Goal: Task Accomplishment & Management: Complete application form

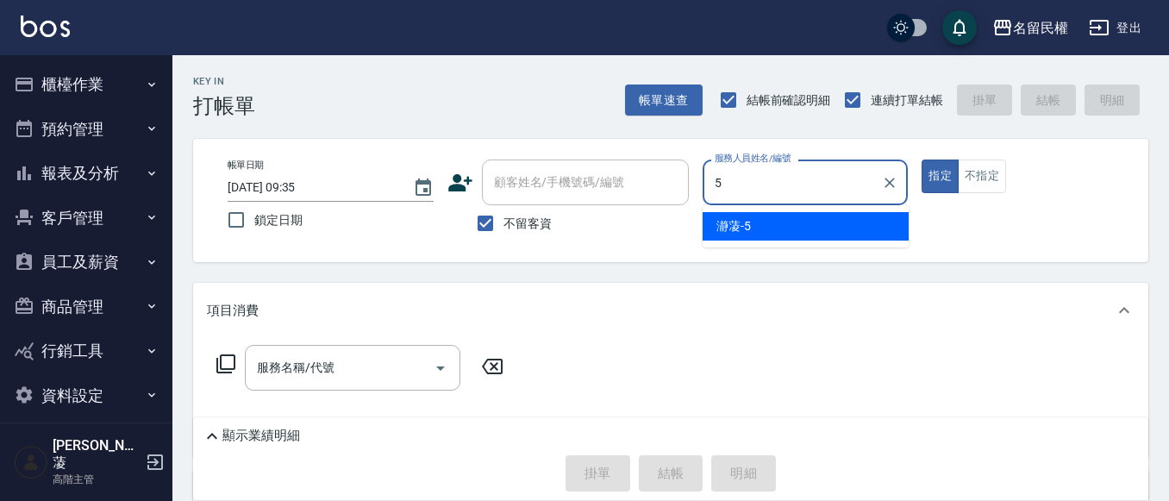
type input "瀞蓤-5"
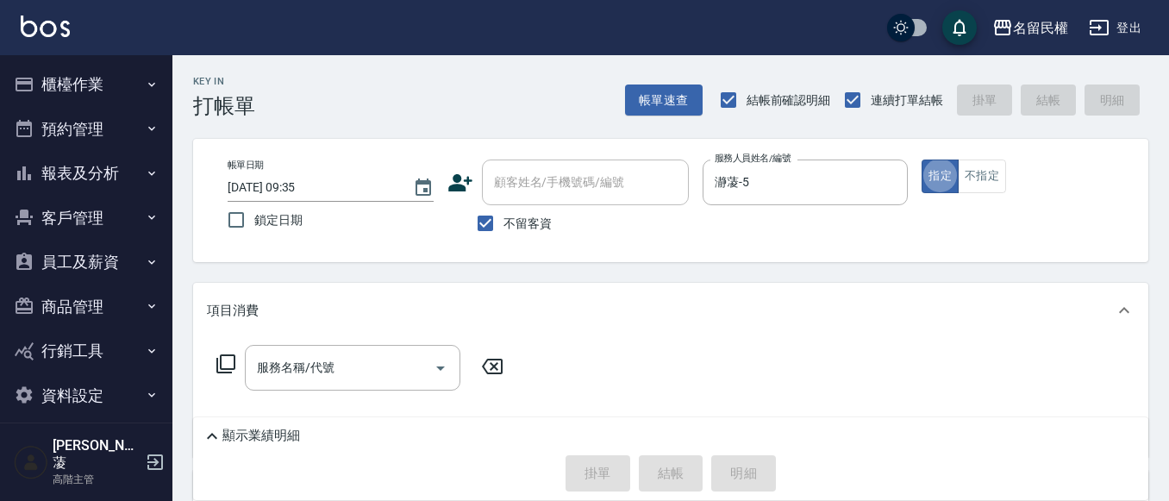
type button "true"
click at [978, 178] on button "不指定" at bounding box center [982, 176] width 48 height 34
type button "false"
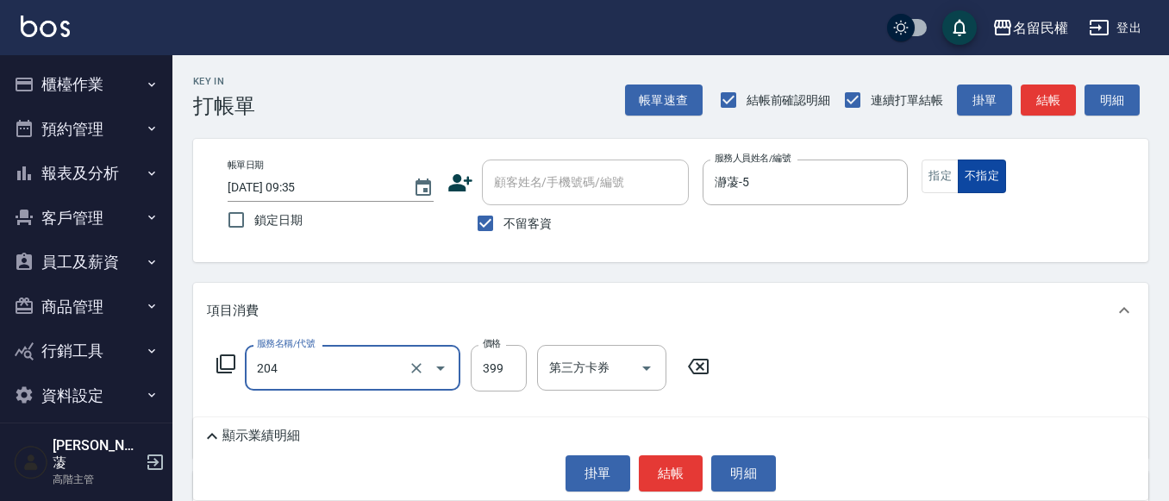
type input "不指定洗剪(204)"
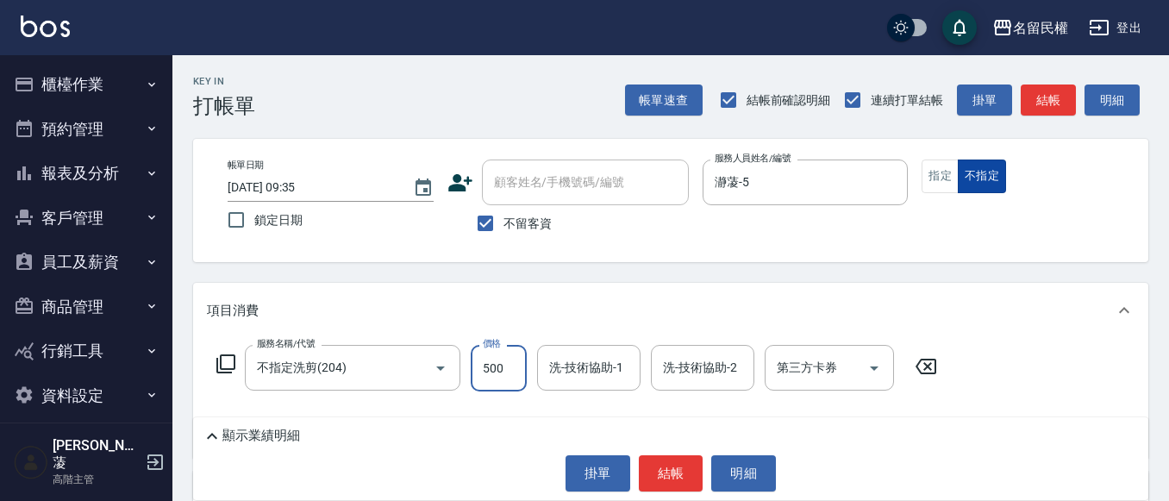
type input "500"
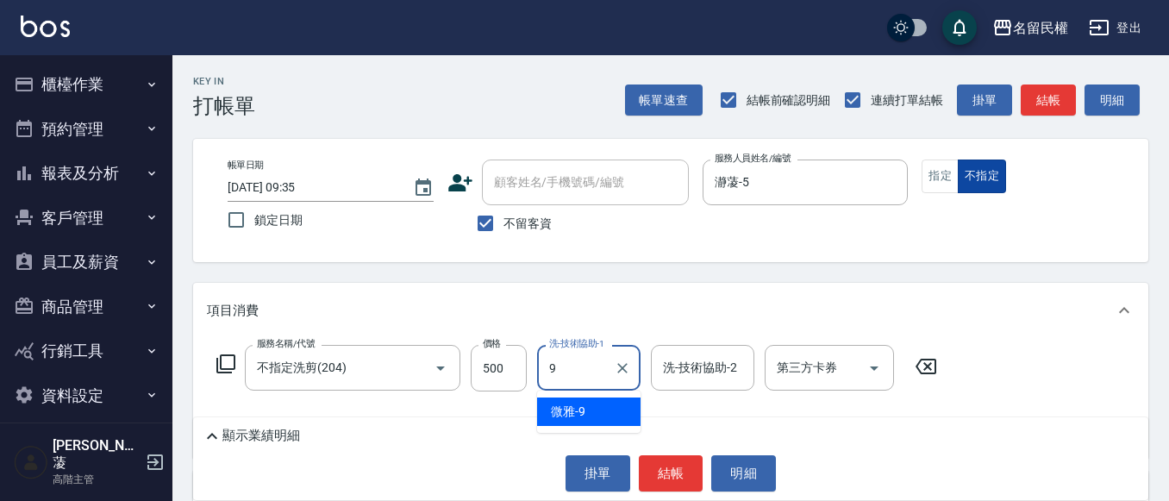
type input "微雅-9"
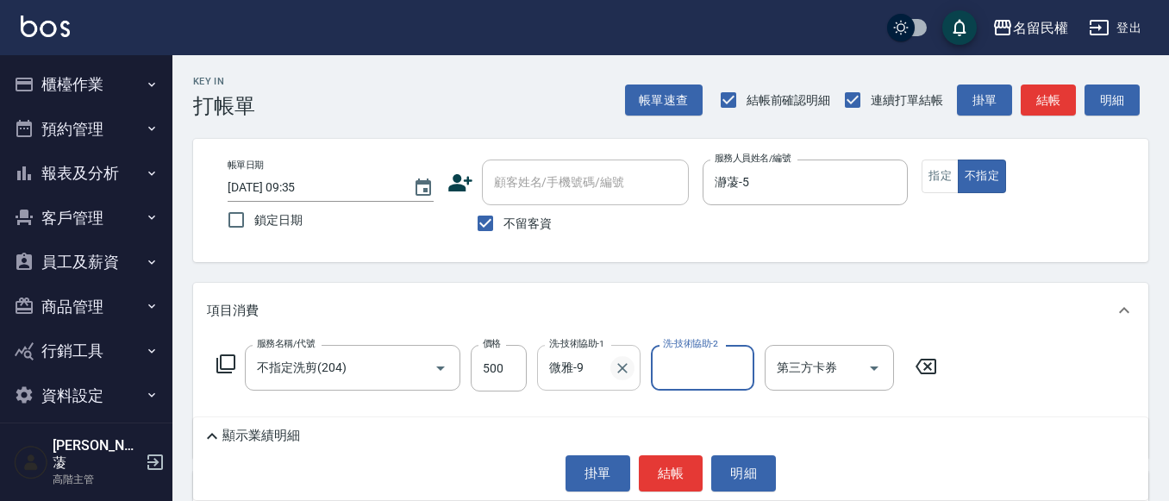
click at [621, 373] on icon "Clear" at bounding box center [622, 367] width 17 height 17
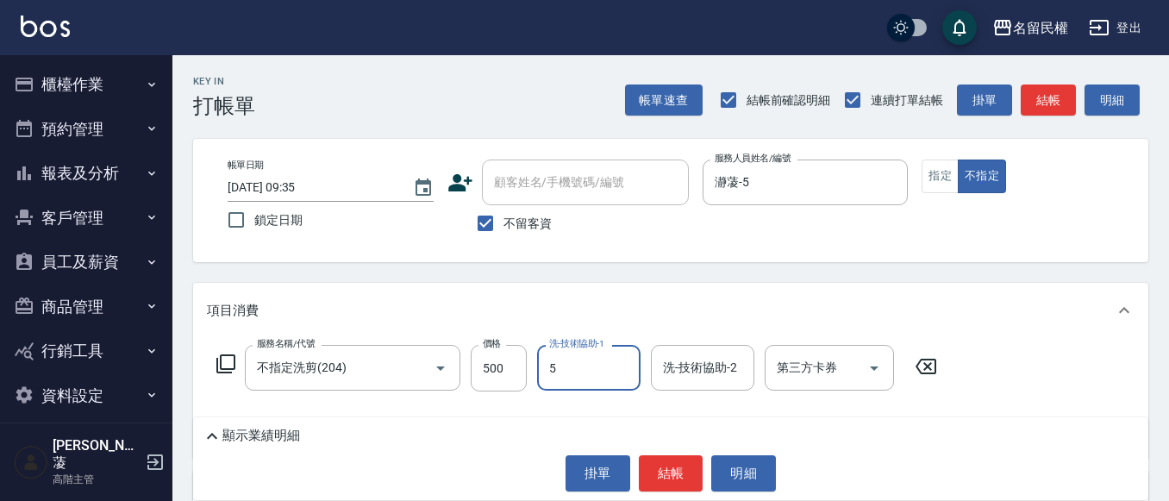
type input "瀞蓤-5"
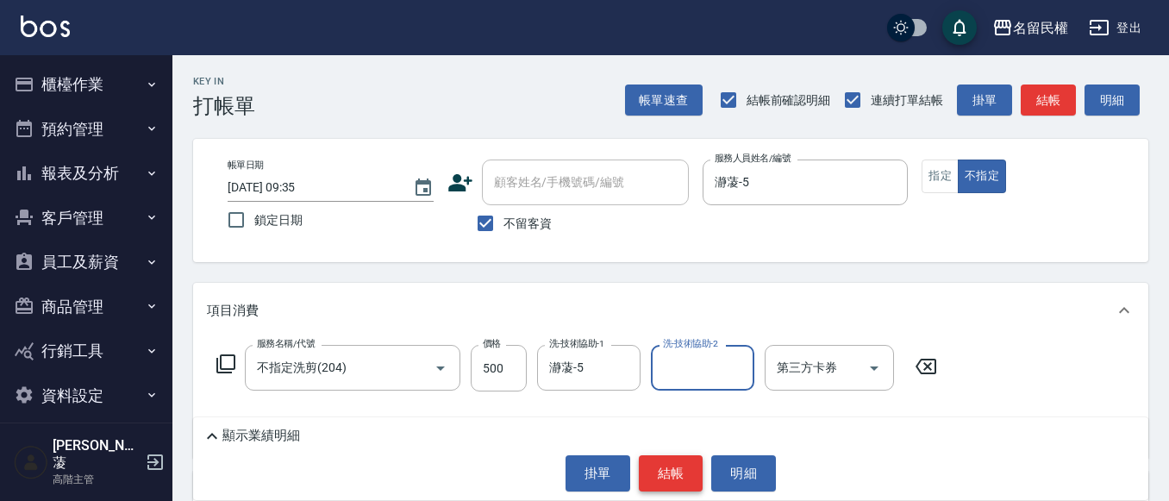
click at [659, 483] on button "結帳" at bounding box center [671, 473] width 65 height 36
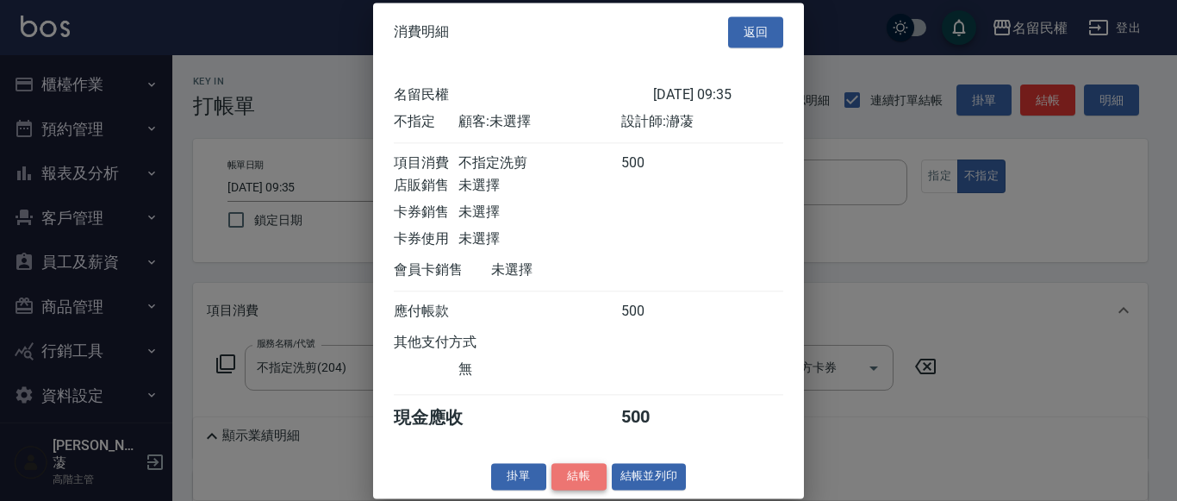
click at [557, 490] on button "結帳" at bounding box center [579, 476] width 55 height 27
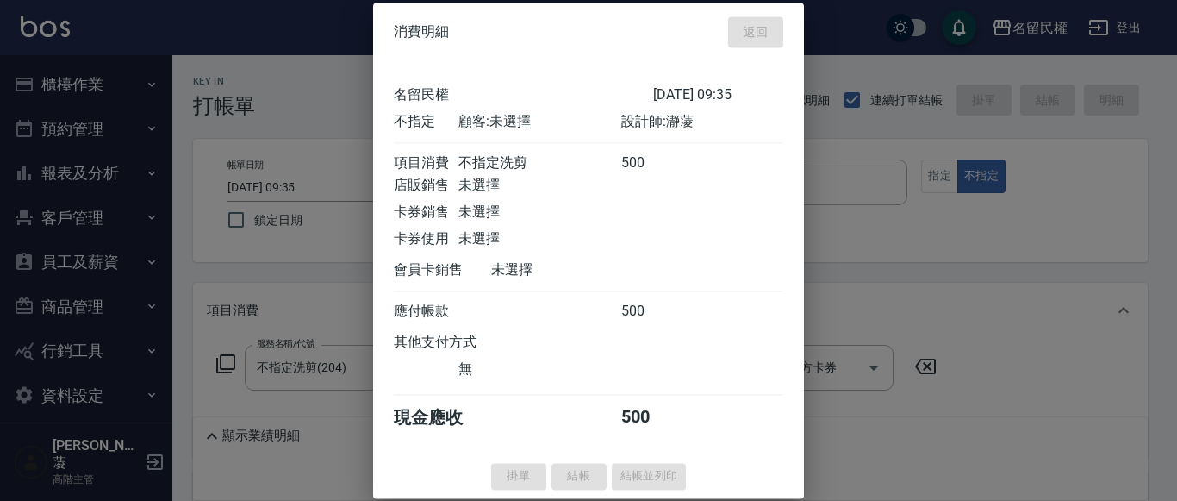
type input "[DATE] 12:18"
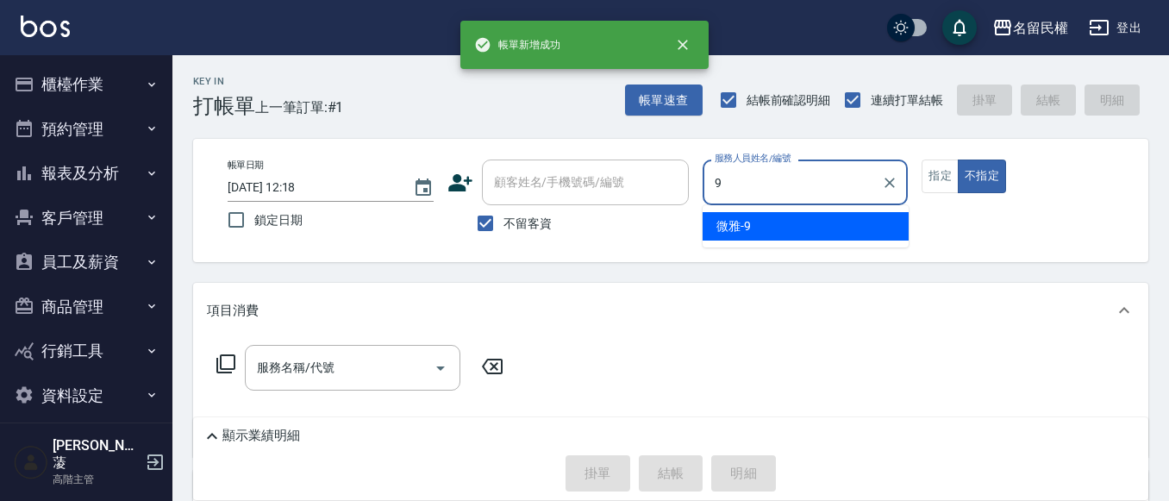
type input "微雅-9"
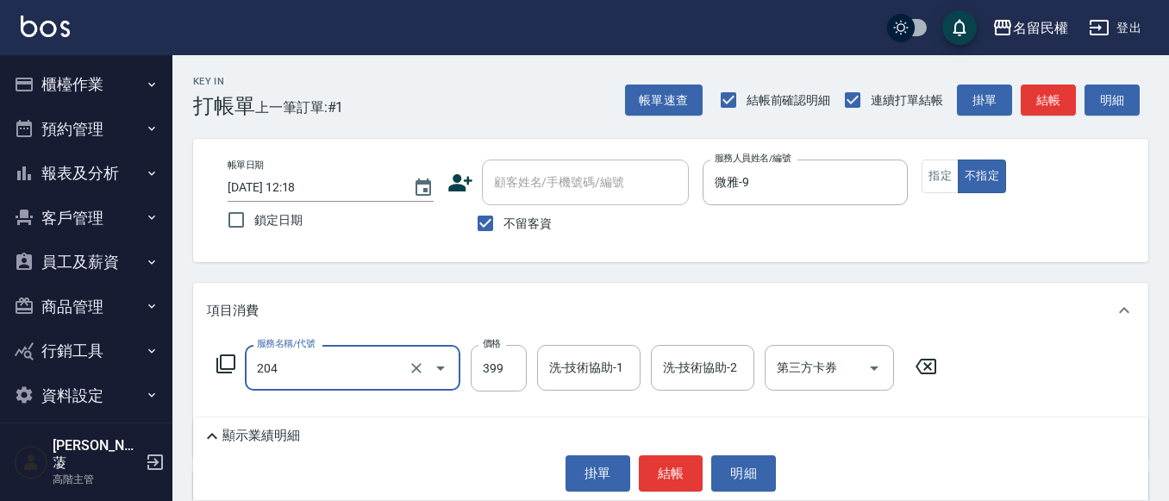
type input "不指定洗剪(204)"
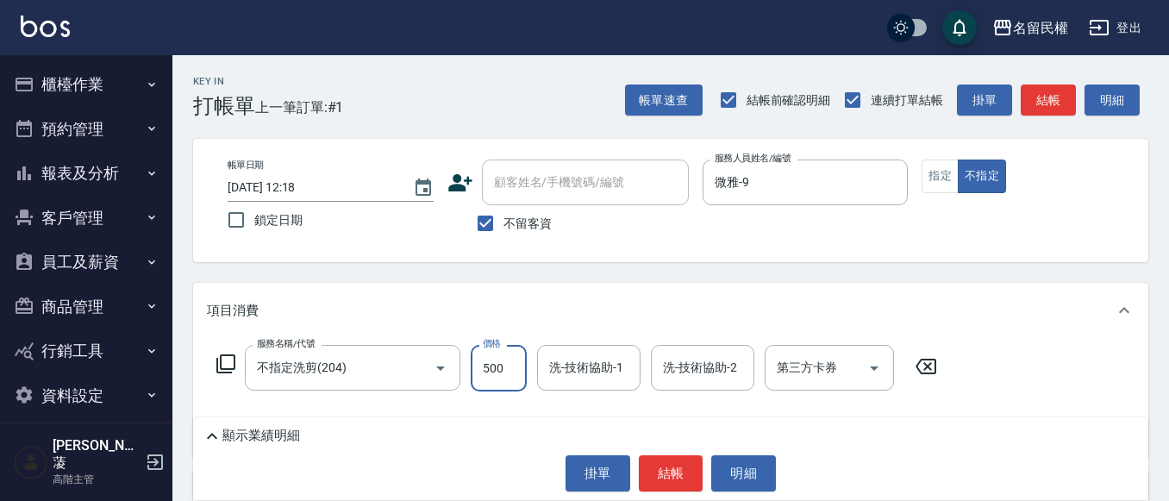
type input "500"
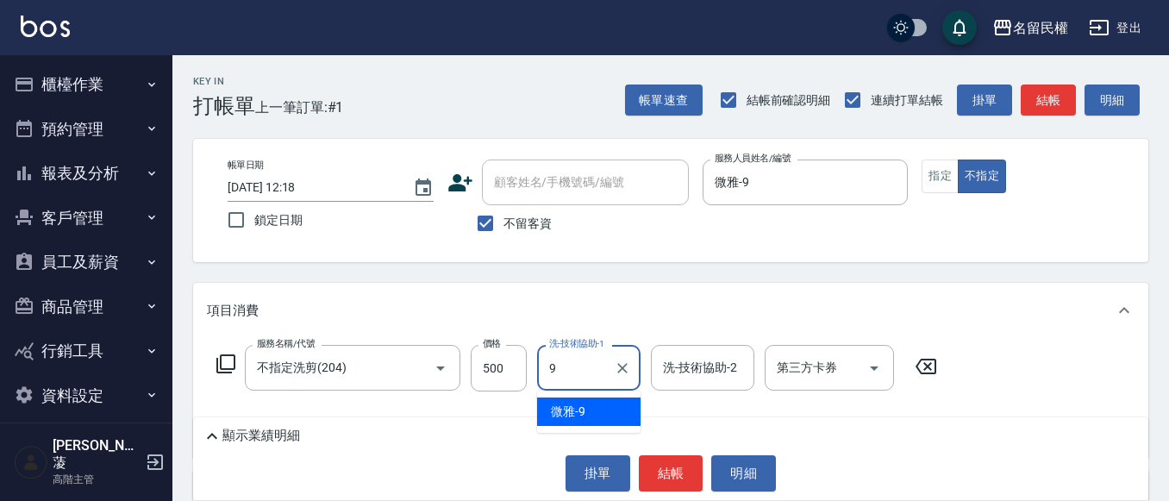
type input "微雅-9"
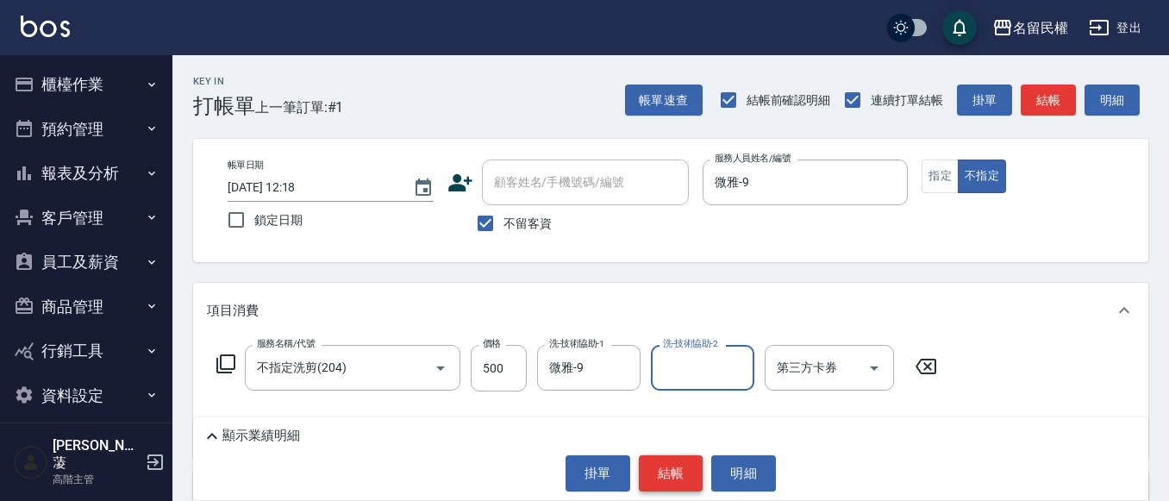
click at [673, 474] on button "結帳" at bounding box center [671, 473] width 65 height 36
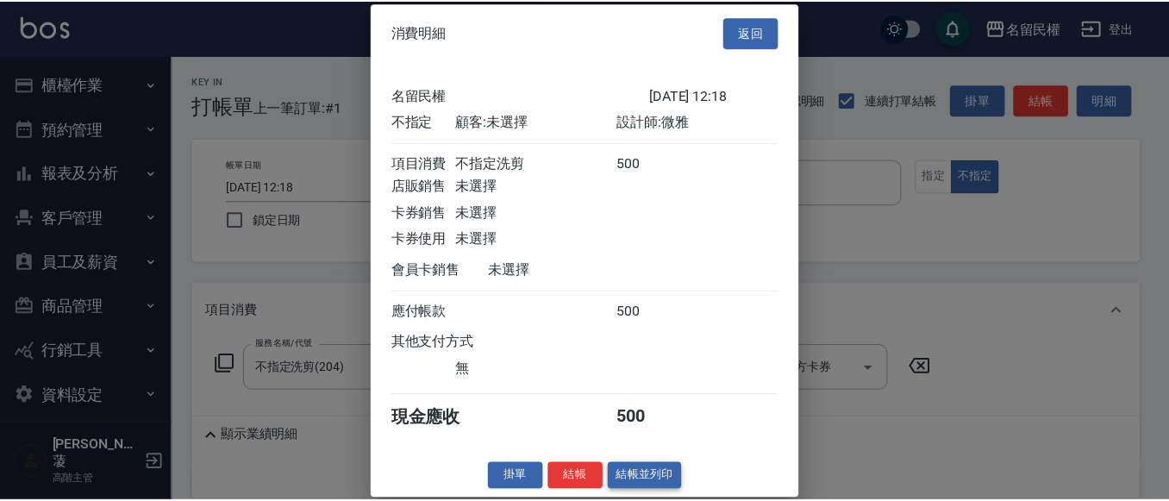
scroll to position [22, 0]
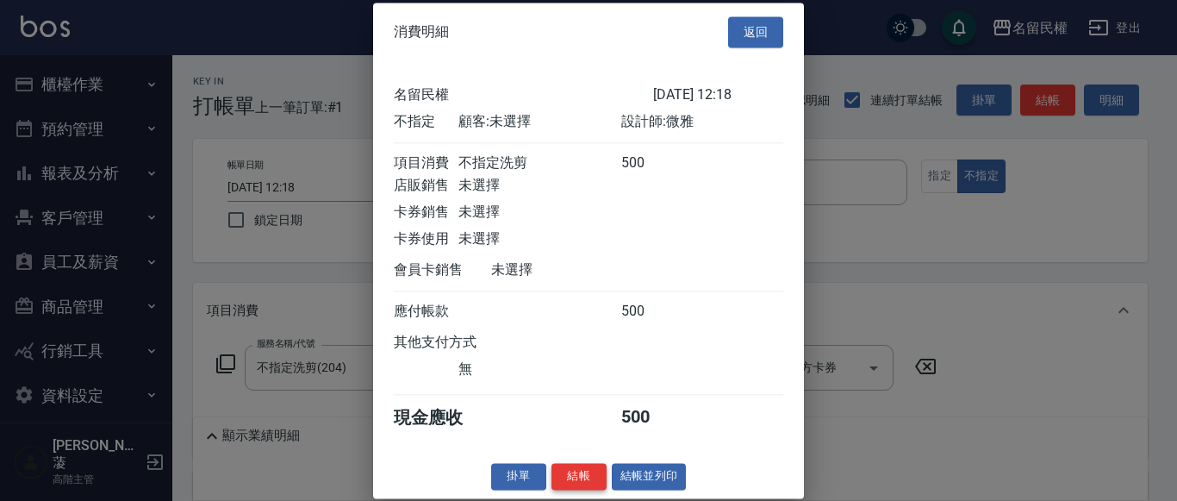
click at [591, 478] on button "結帳" at bounding box center [579, 476] width 55 height 27
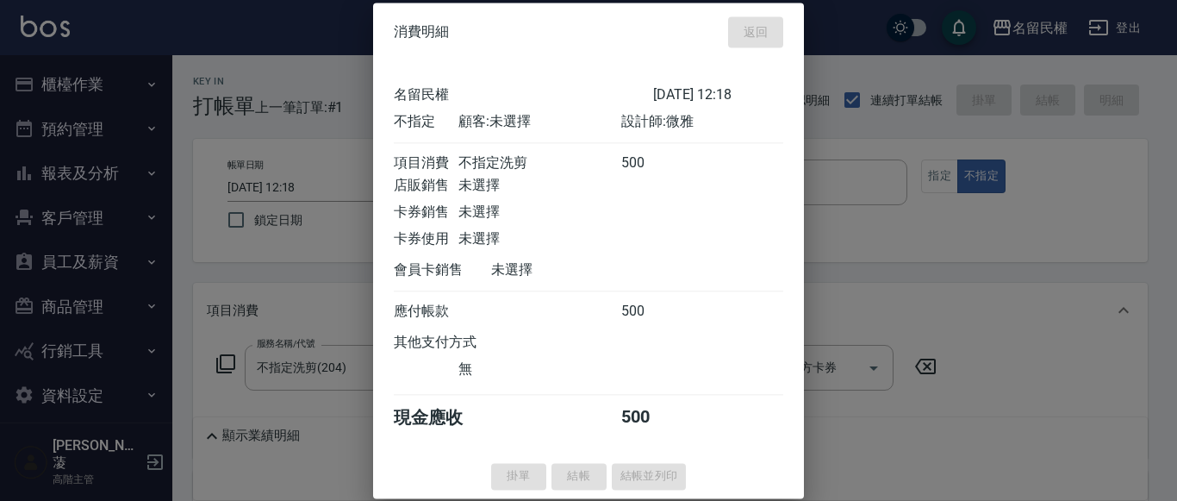
type input "[DATE] 12:19"
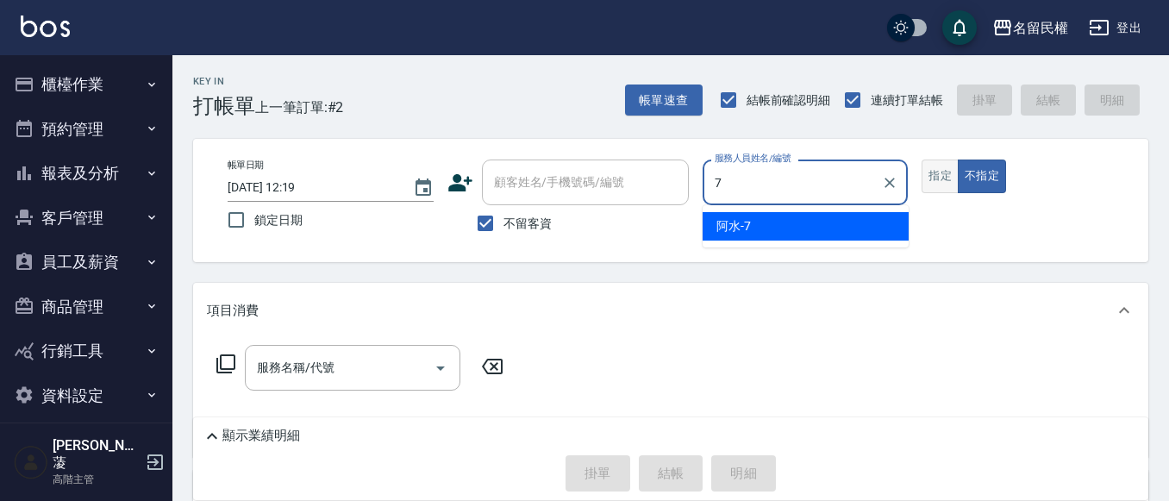
type input "阿水-7"
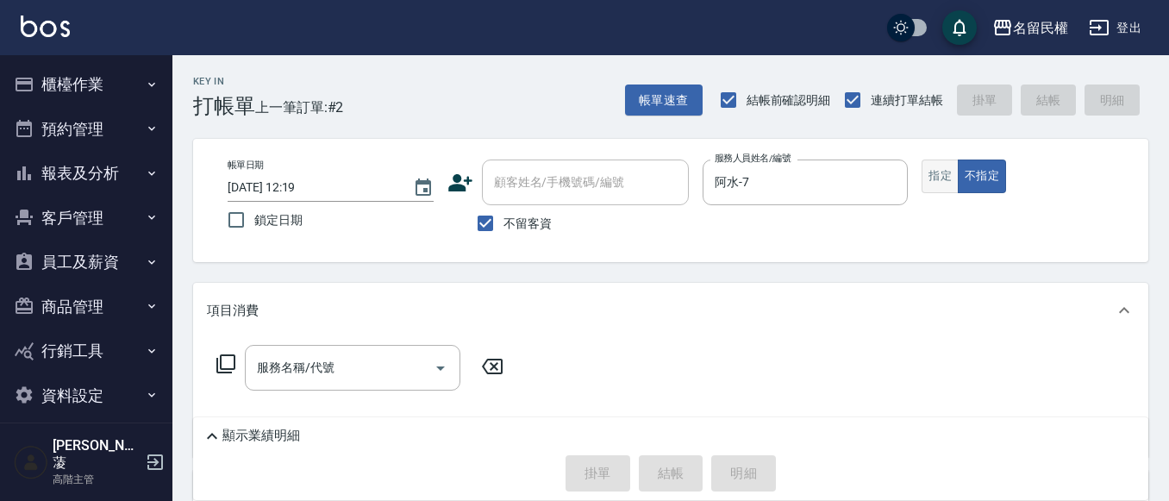
click at [947, 190] on button "指定" at bounding box center [939, 176] width 37 height 34
click at [345, 379] on input "服務名稱/代號" at bounding box center [340, 368] width 174 height 30
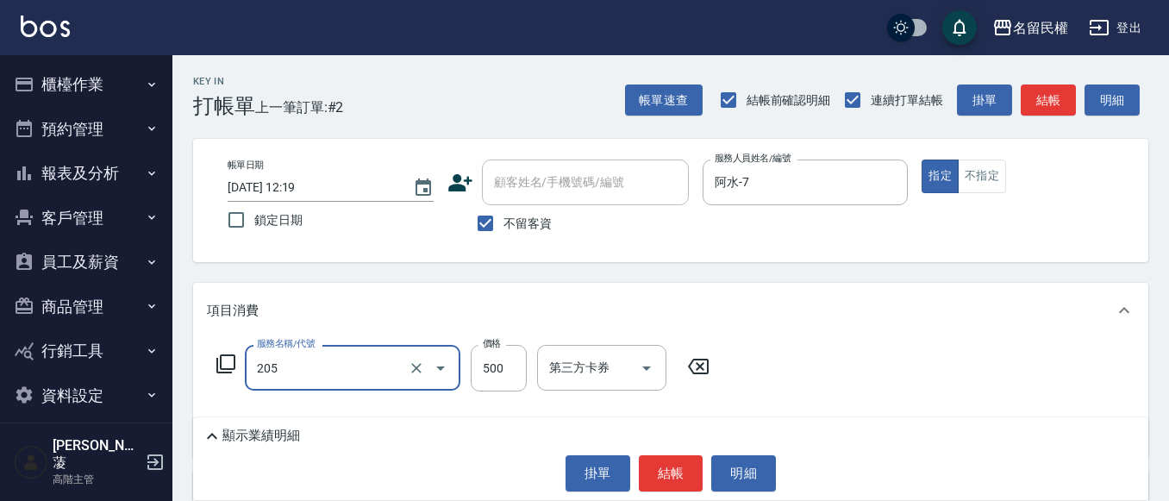
type input "指定洗剪(205)"
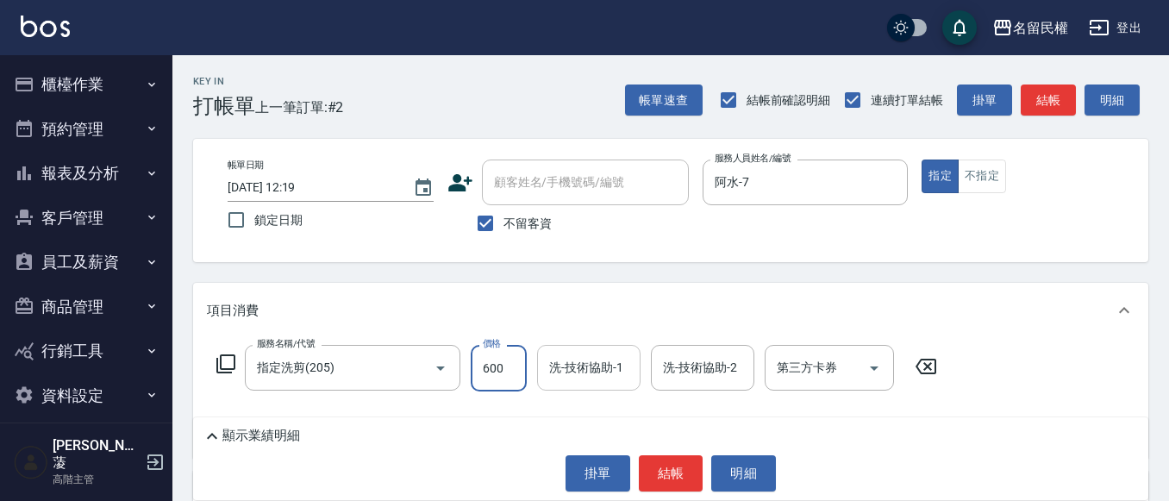
type input "600"
click at [565, 370] on input "洗-技術協助-1" at bounding box center [589, 368] width 88 height 30
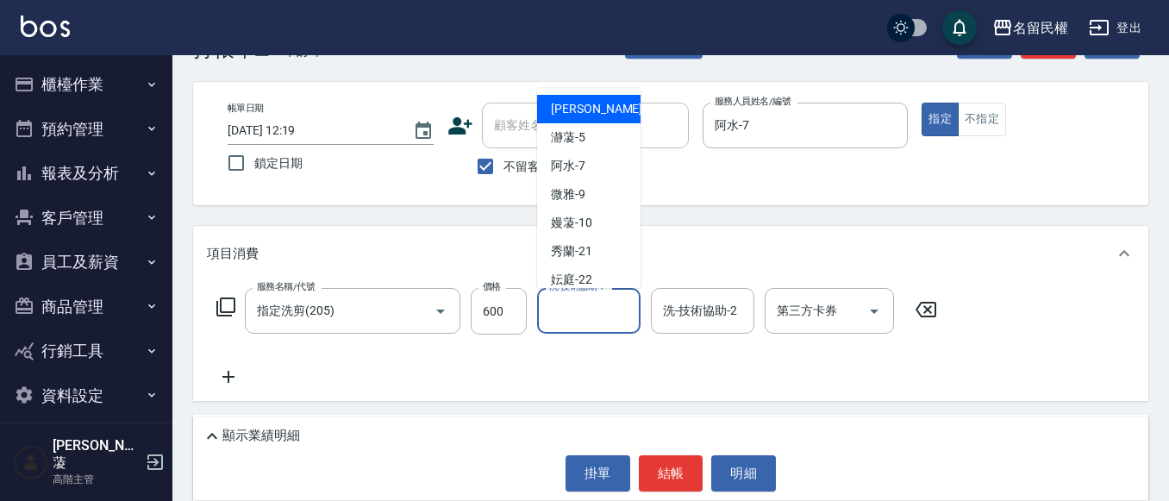
scroll to position [86, 0]
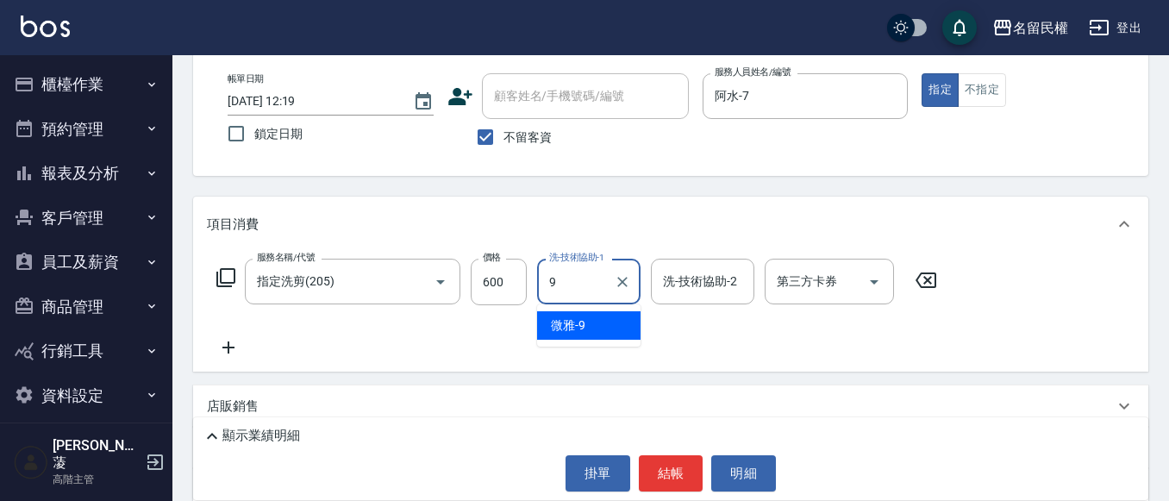
type input "微雅-9"
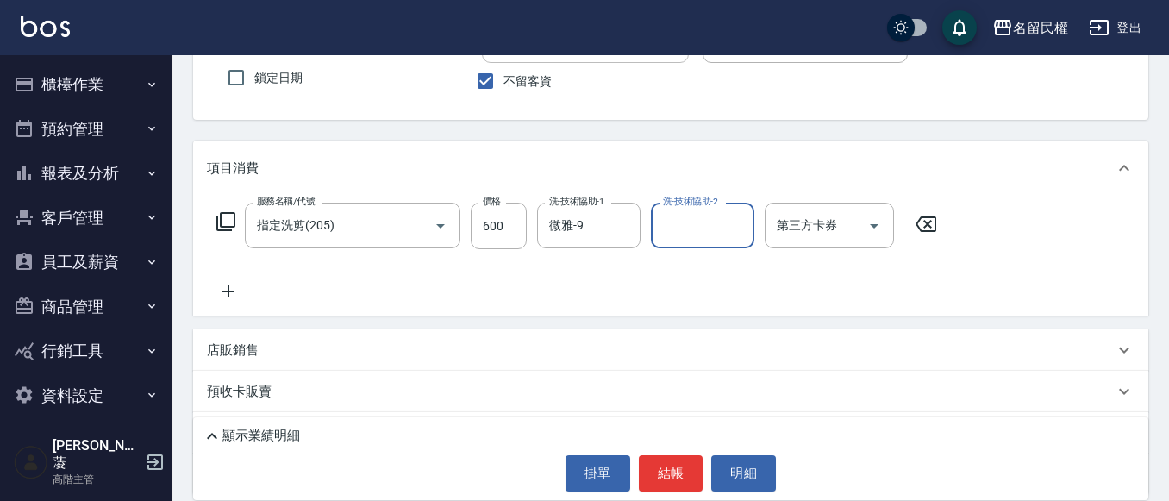
scroll to position [172, 0]
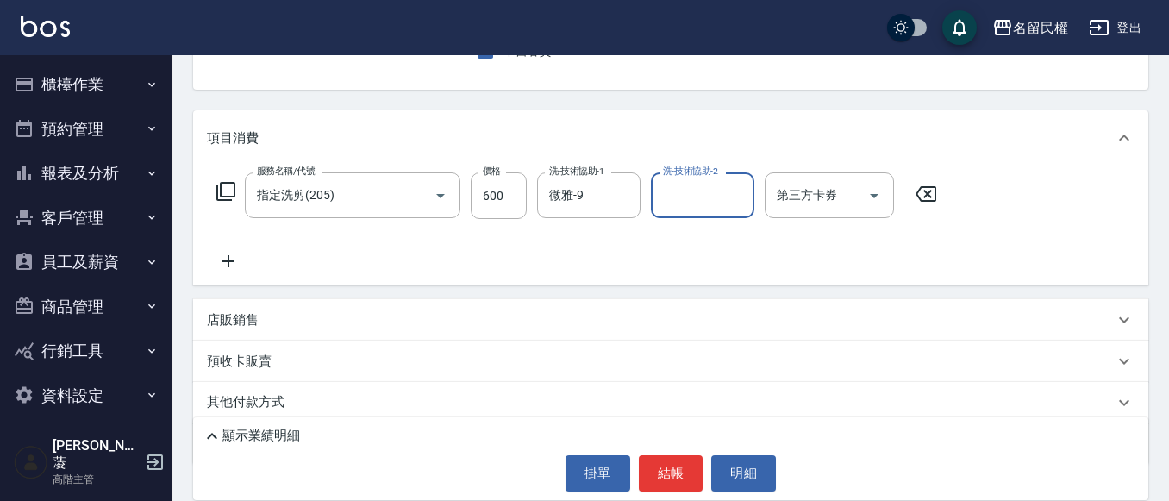
click at [241, 258] on icon at bounding box center [228, 261] width 43 height 21
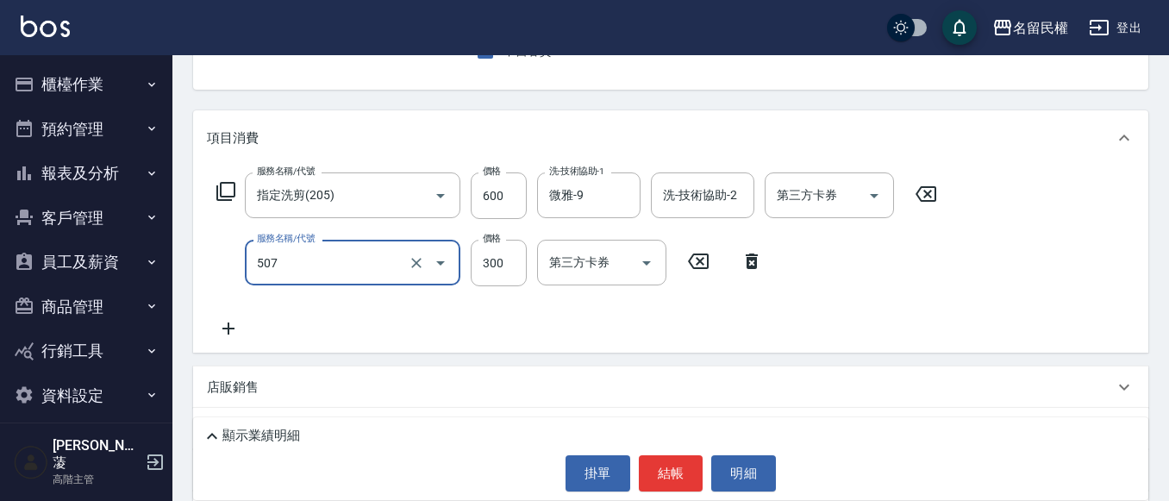
type input "頭皮隔離(507)"
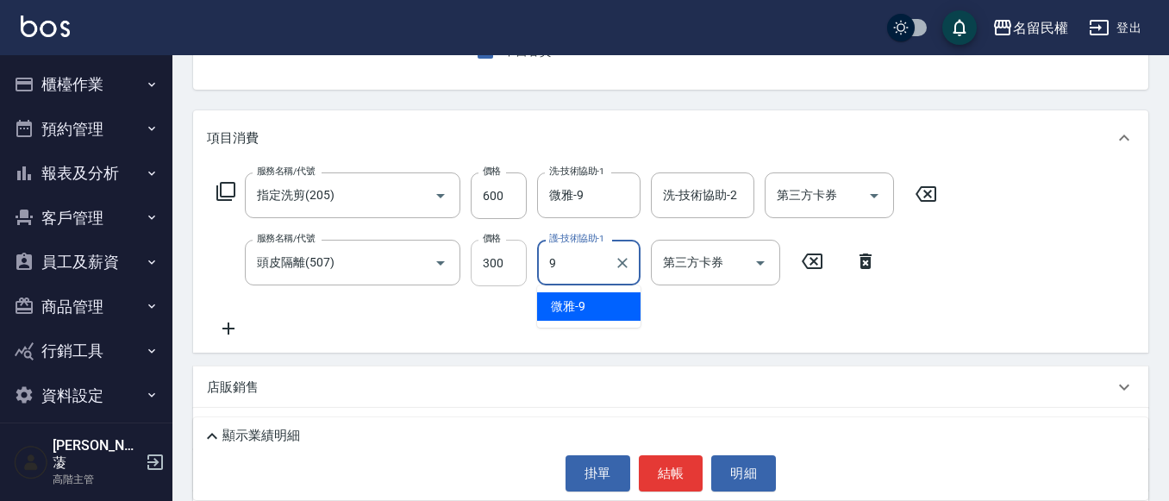
type input "微雅-9"
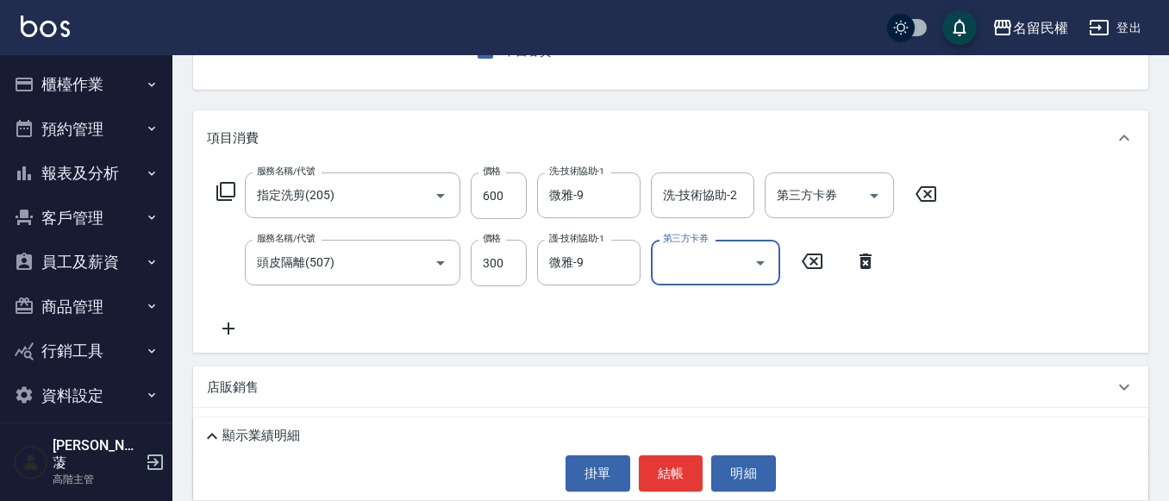
click at [241, 328] on icon at bounding box center [228, 328] width 43 height 21
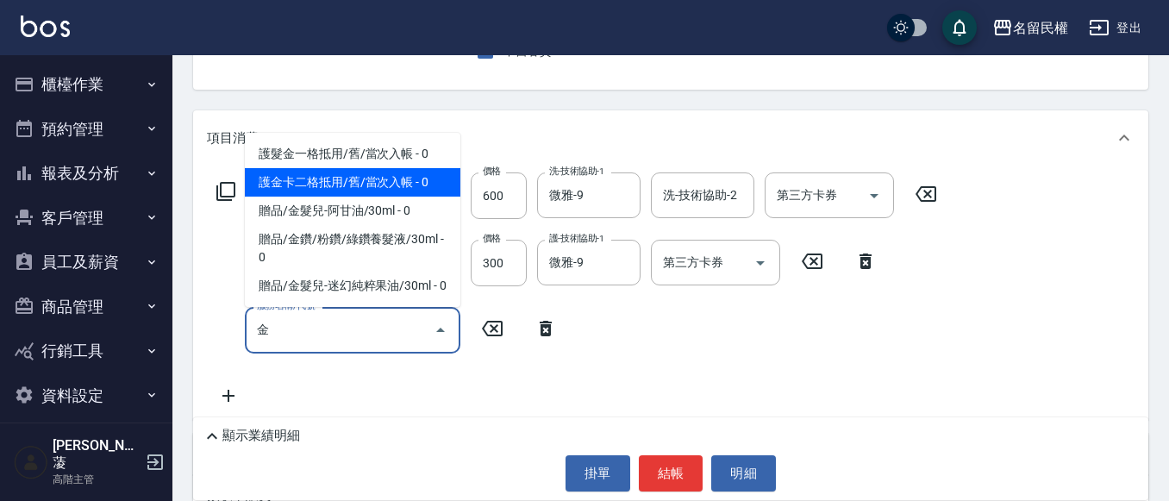
click at [422, 172] on span "護金卡二格抵用/舊/當次入帳 - 0" at bounding box center [352, 182] width 215 height 28
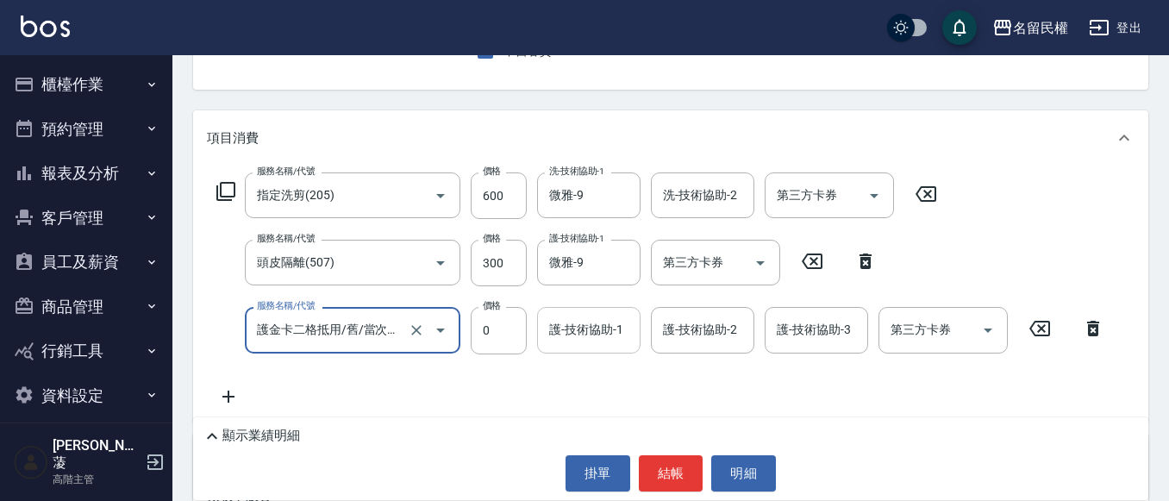
type input "護金卡二格抵用/舊/當次入帳(505)"
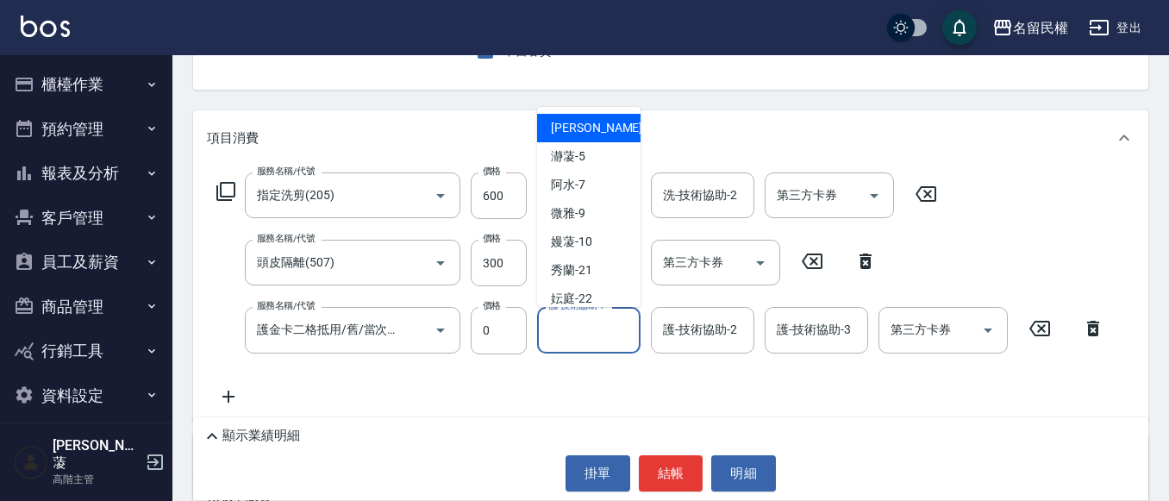
click at [590, 334] on input "護-技術協助-1" at bounding box center [589, 330] width 88 height 30
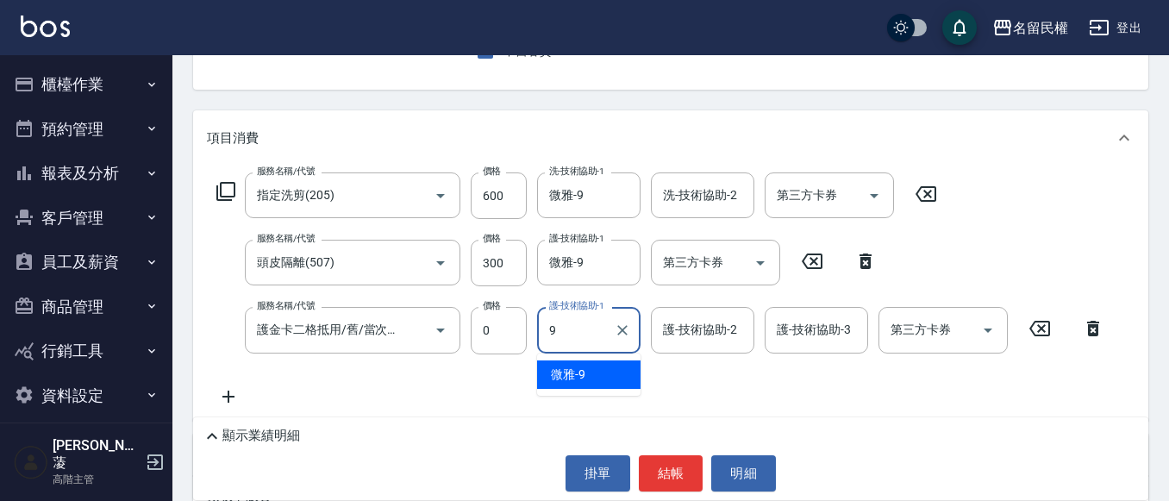
type input "微雅-9"
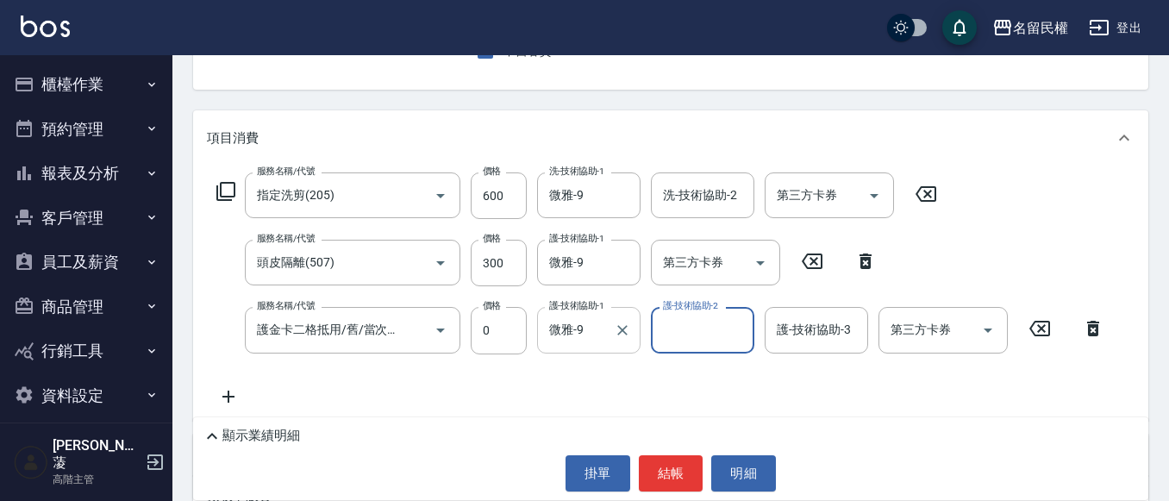
scroll to position [259, 0]
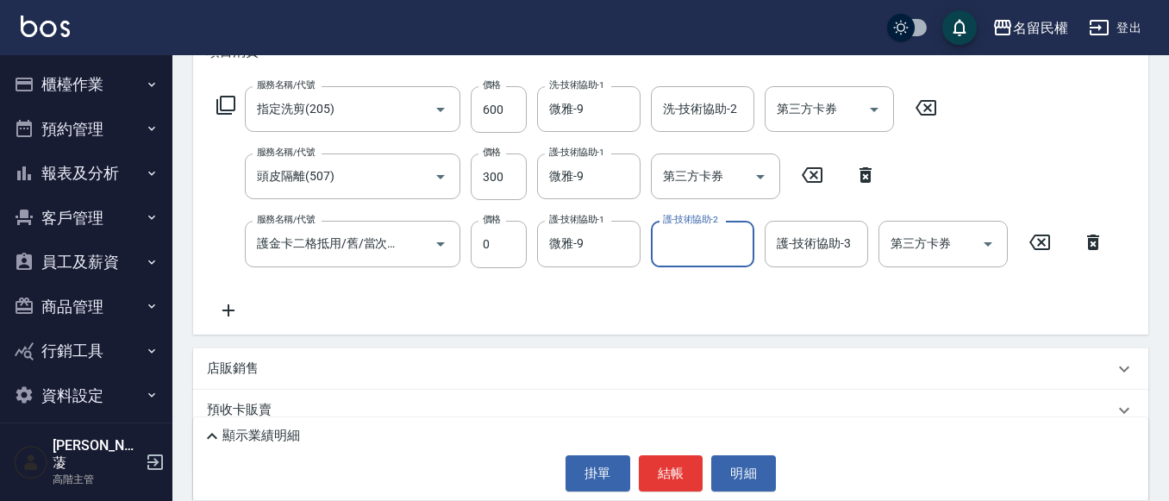
click at [229, 317] on icon at bounding box center [228, 310] width 43 height 21
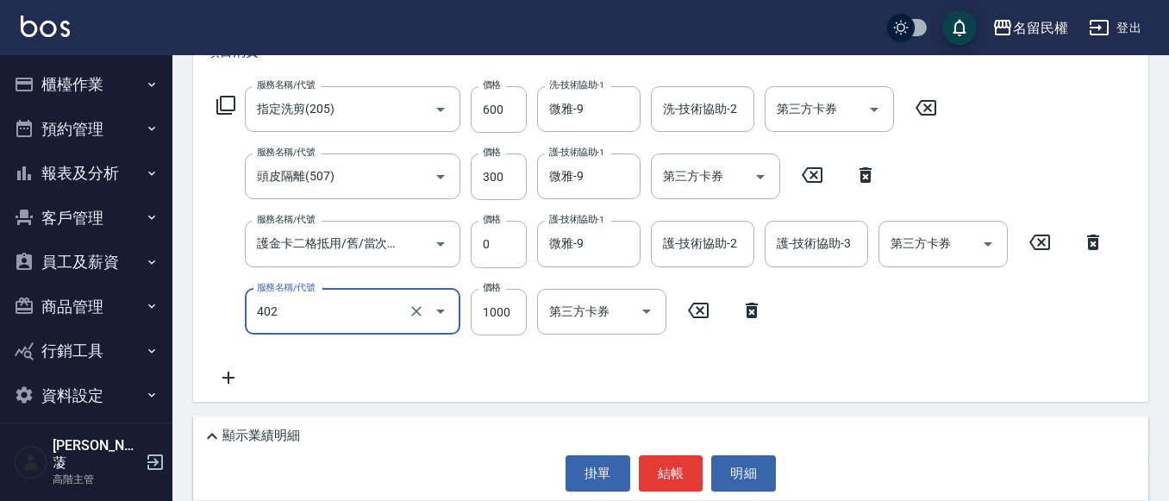
type input "染髮(402)"
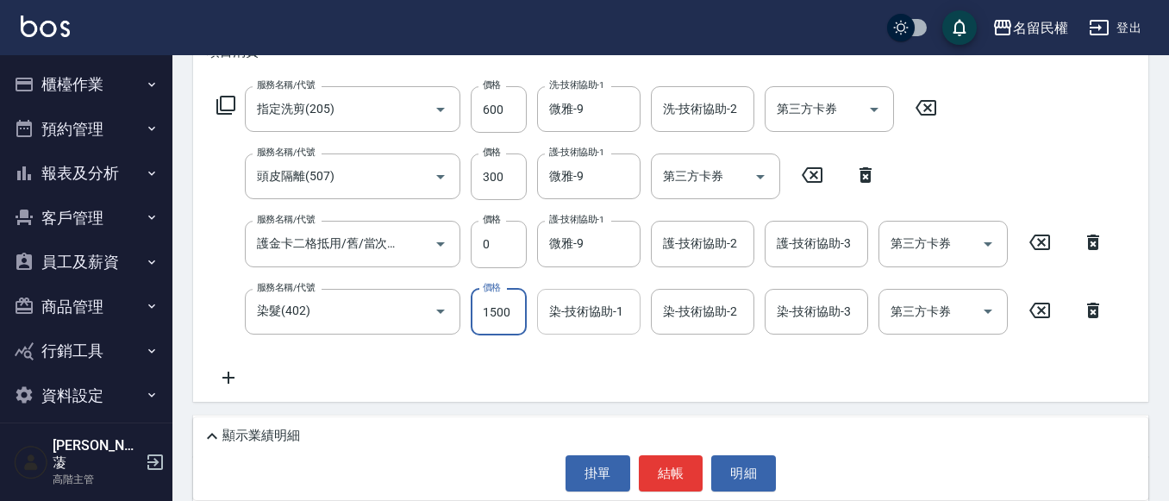
type input "1500"
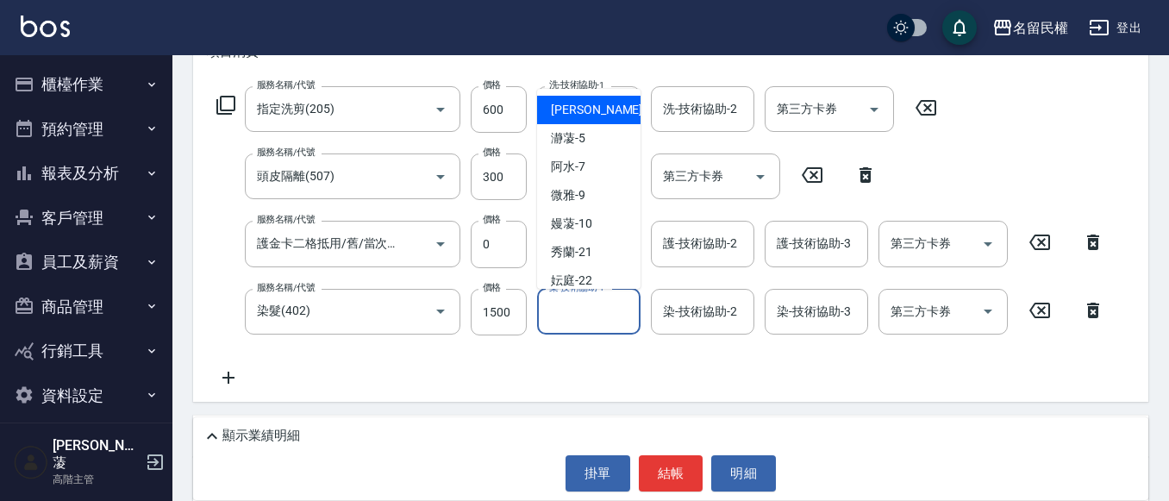
click at [604, 315] on input "染-技術協助-1" at bounding box center [589, 312] width 88 height 30
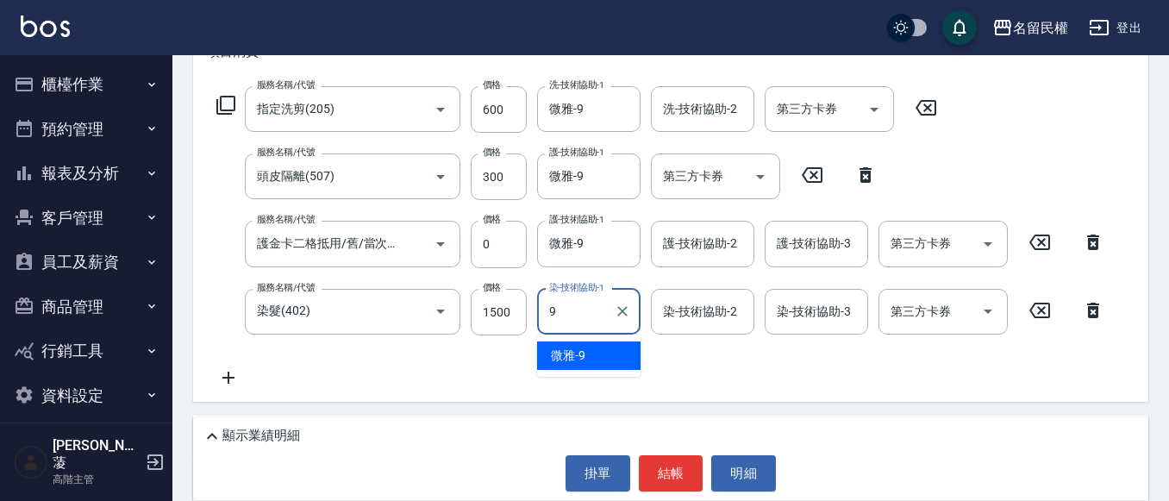
type input "微雅-9"
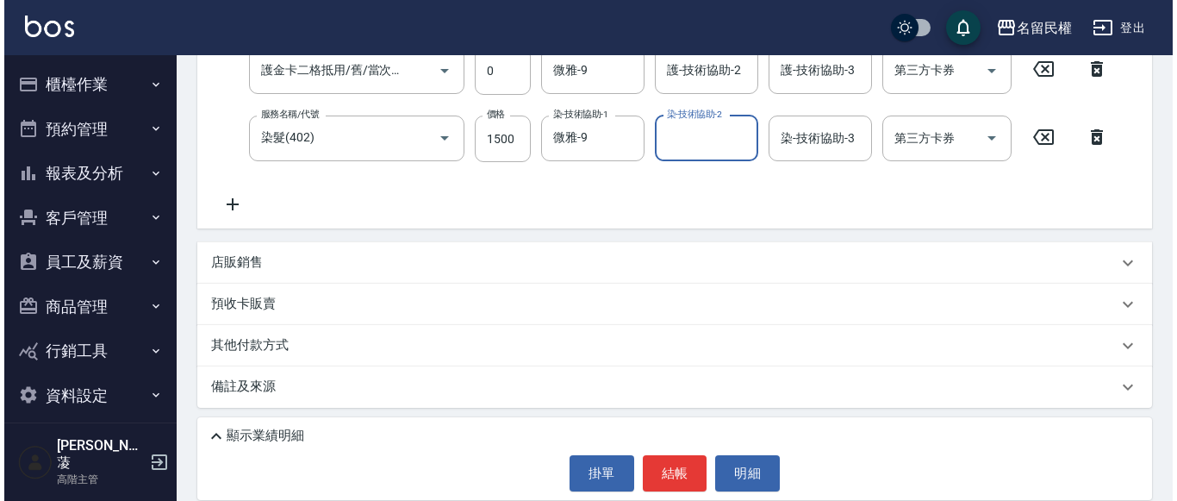
scroll to position [434, 0]
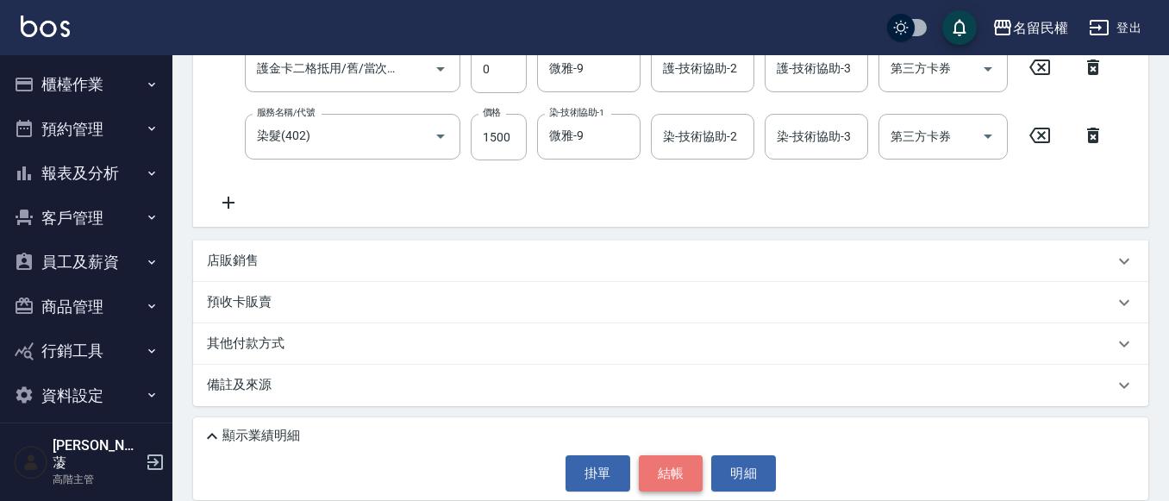
click at [664, 465] on button "結帳" at bounding box center [671, 473] width 65 height 36
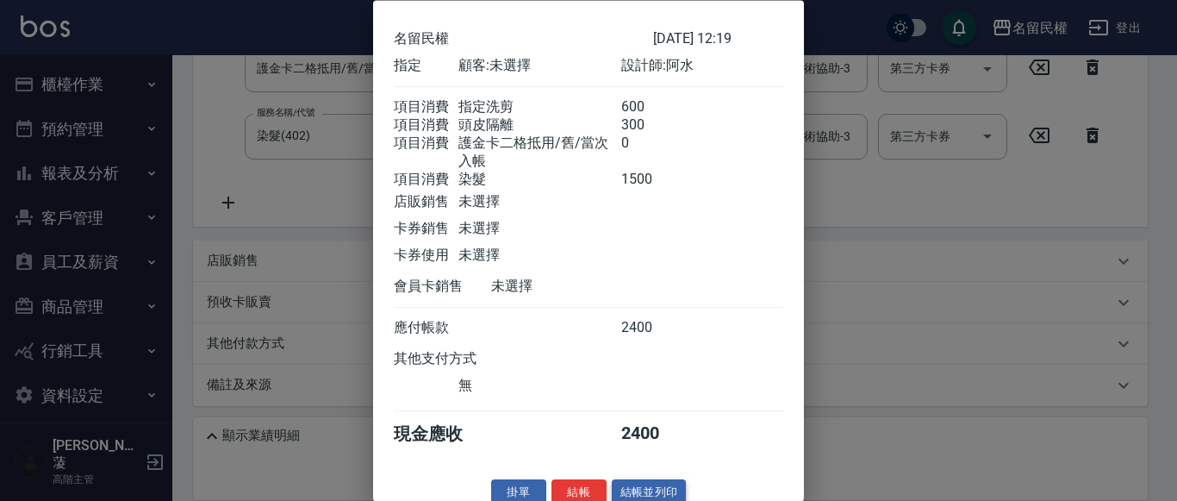
scroll to position [105, 0]
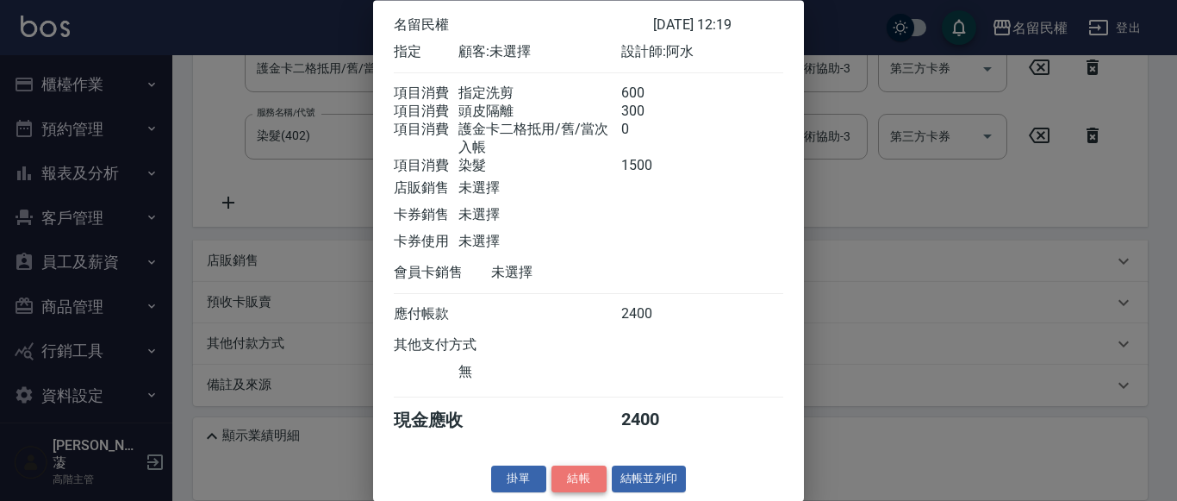
click at [586, 478] on button "結帳" at bounding box center [579, 479] width 55 height 27
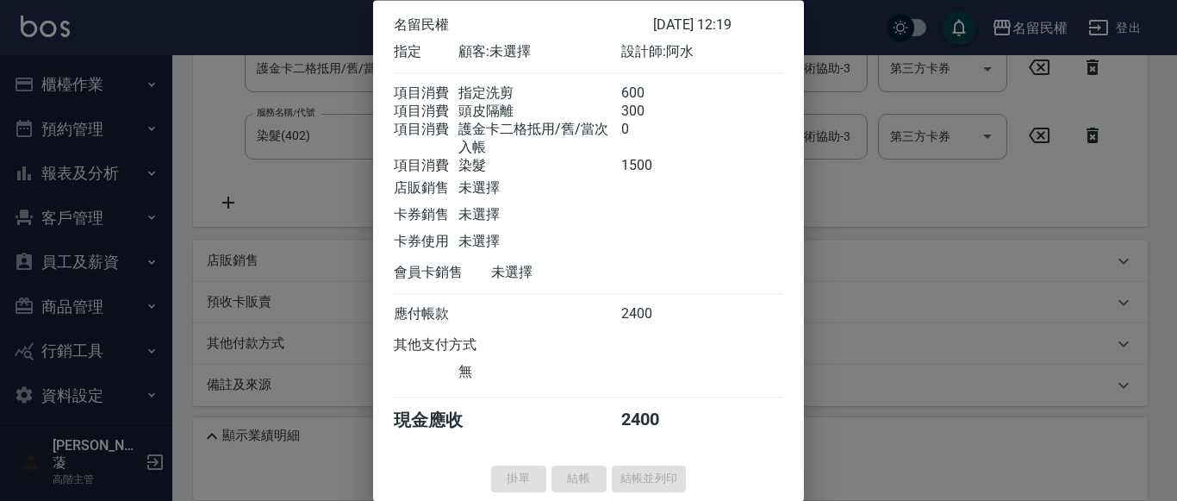
type input "[DATE] 12:28"
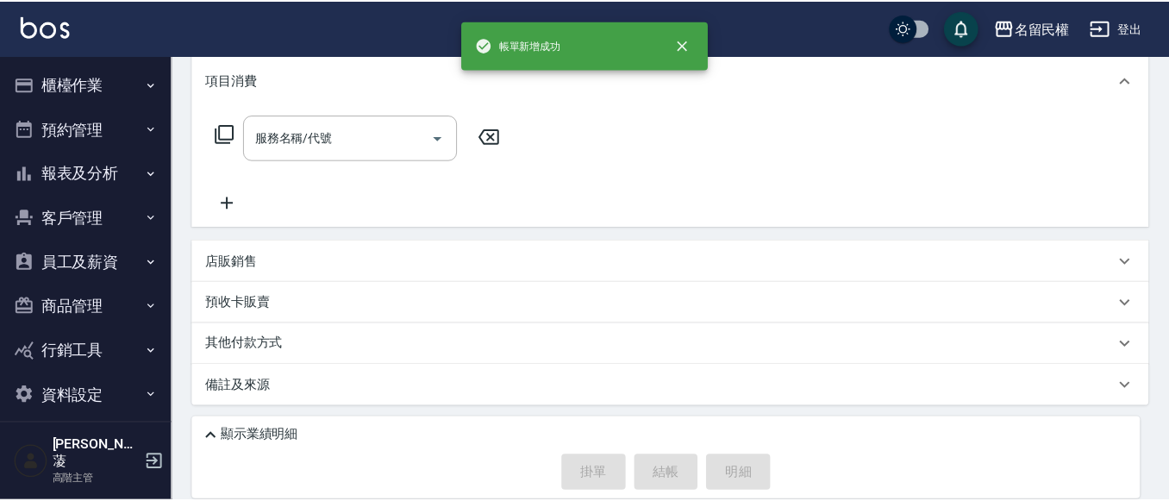
scroll to position [0, 0]
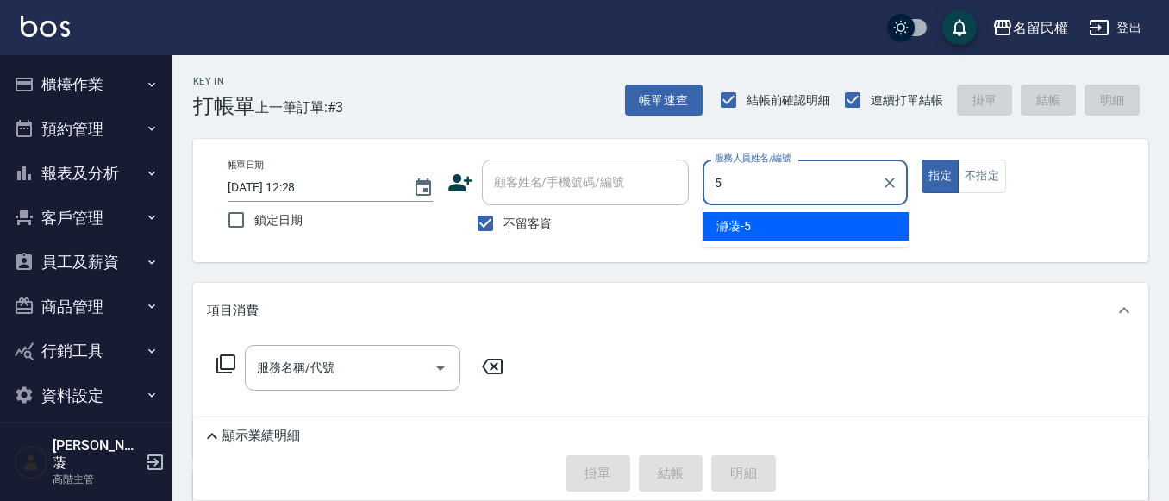
type input "瀞蓤-5"
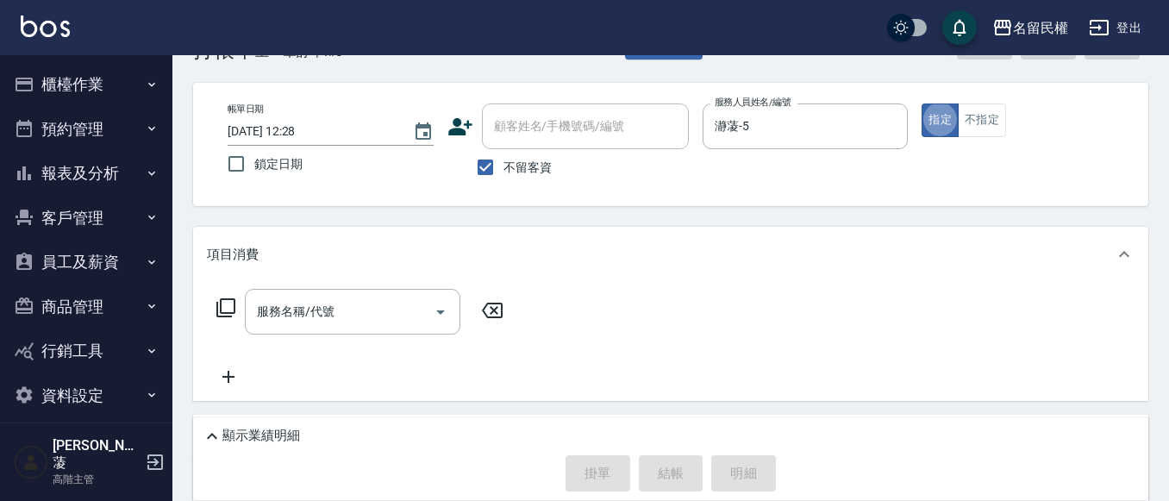
scroll to position [86, 0]
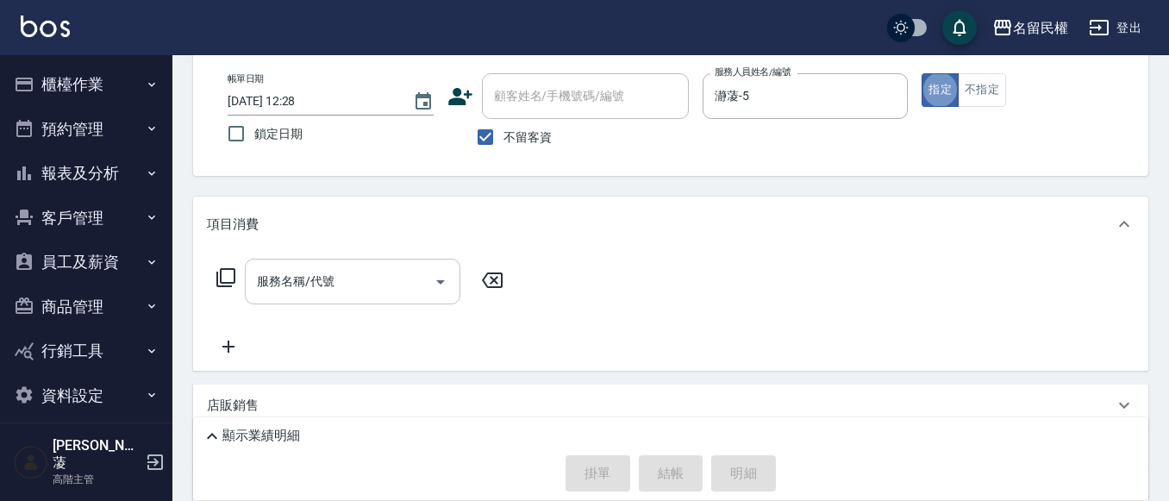
click at [379, 271] on input "服務名稱/代號" at bounding box center [340, 281] width 174 height 30
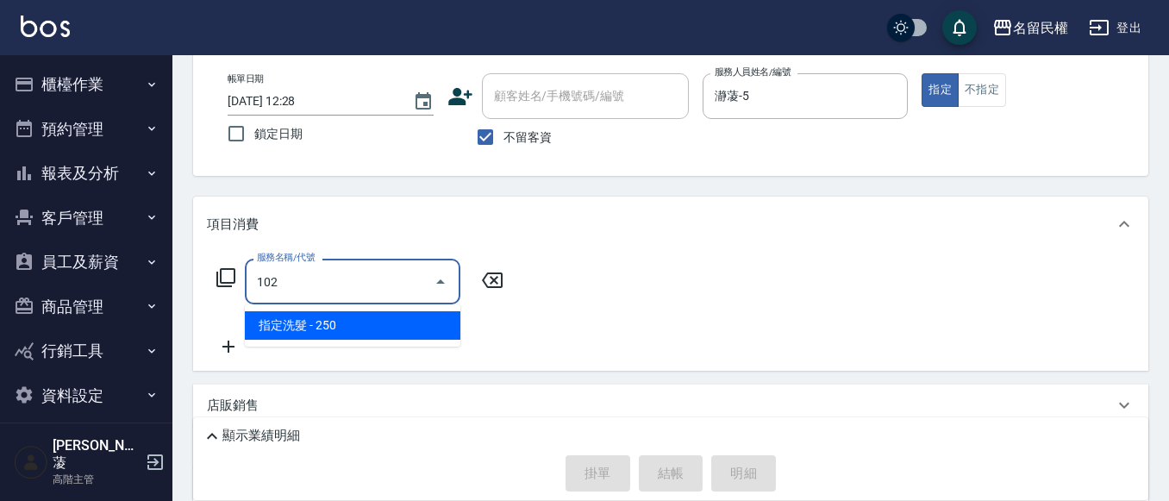
type input "指定洗髮(102)"
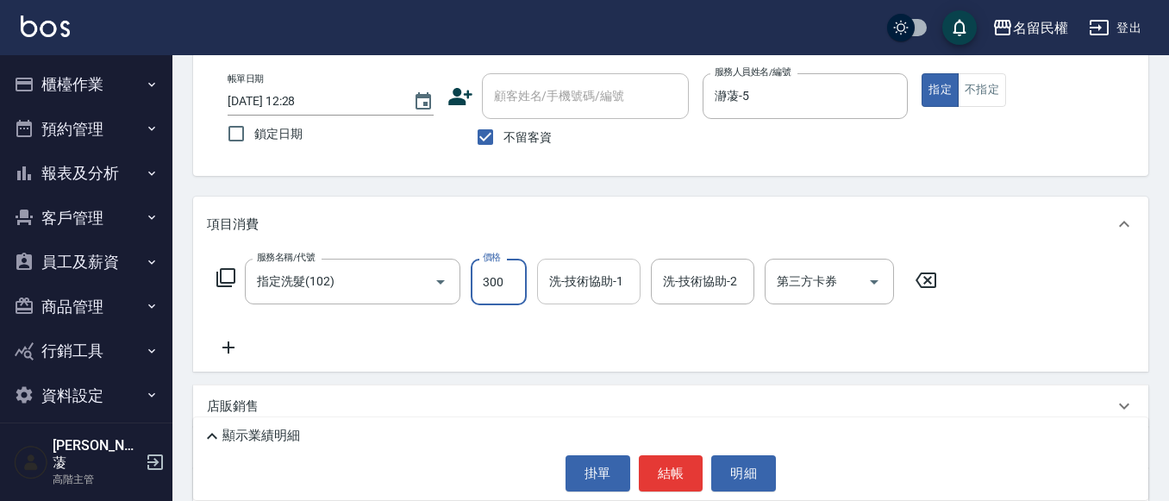
type input "300"
click at [565, 283] on input "洗-技術協助-1" at bounding box center [589, 281] width 88 height 30
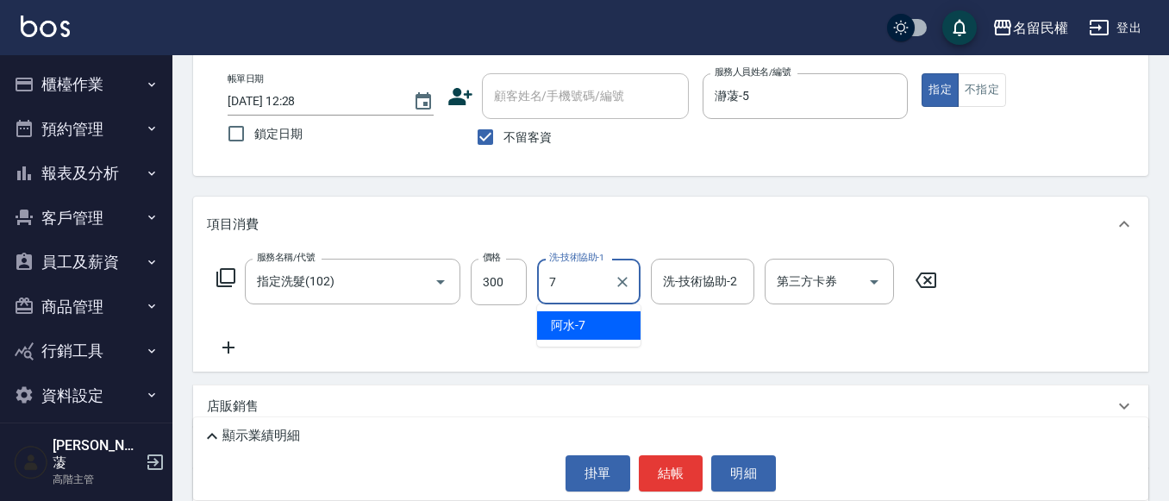
type input "阿水-7"
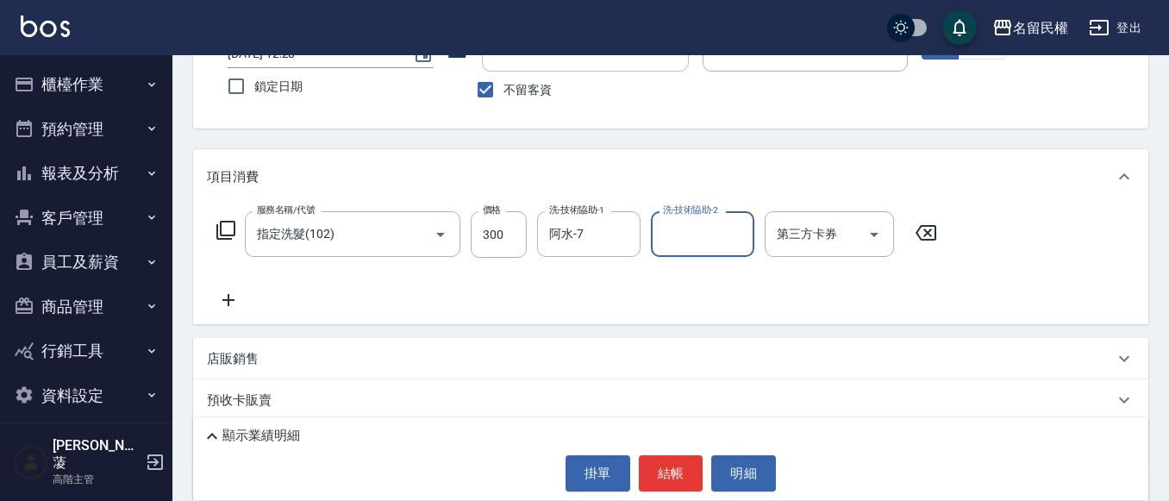
scroll to position [172, 0]
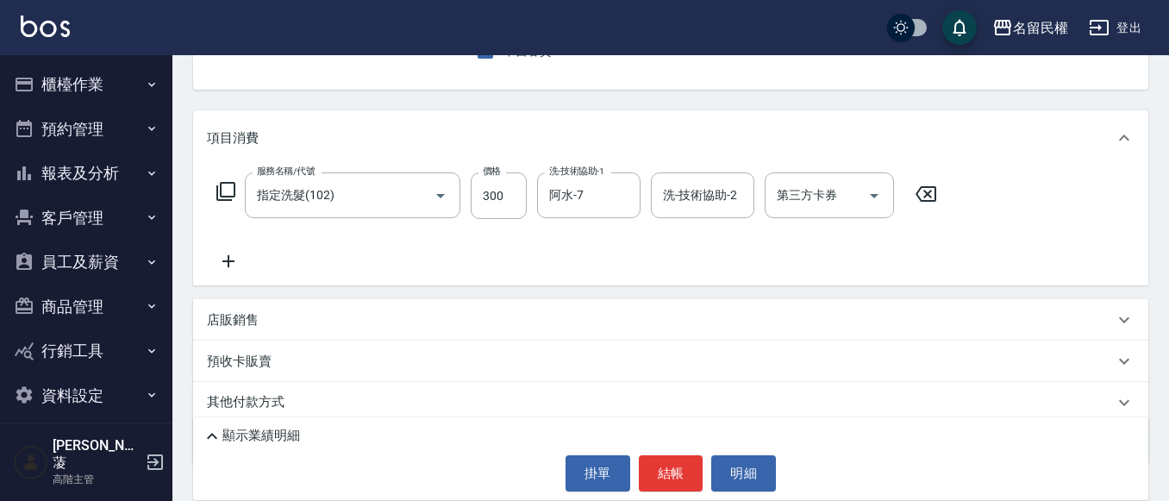
click at [235, 258] on icon at bounding box center [228, 261] width 43 height 21
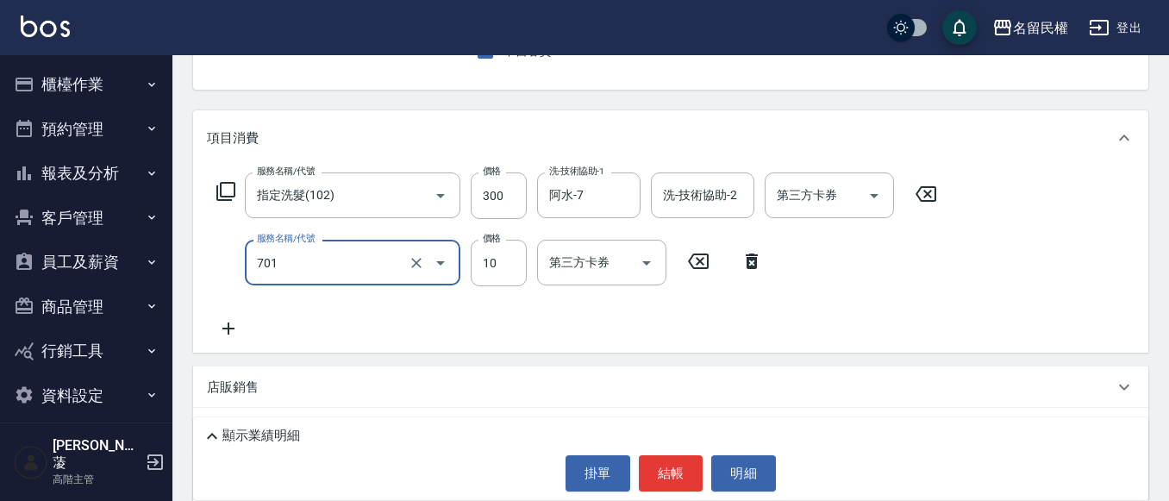
type input "潤絲(701)"
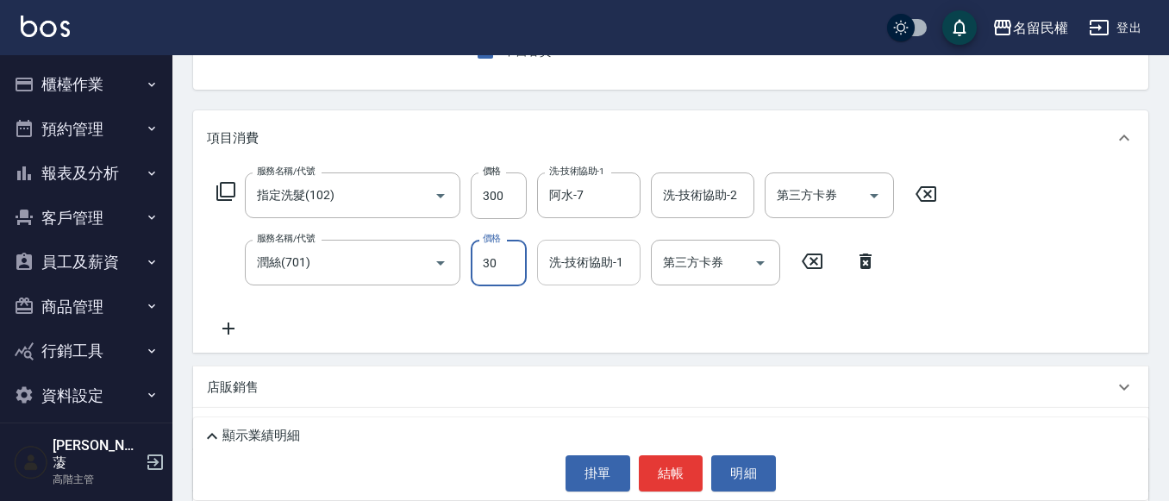
type input "30"
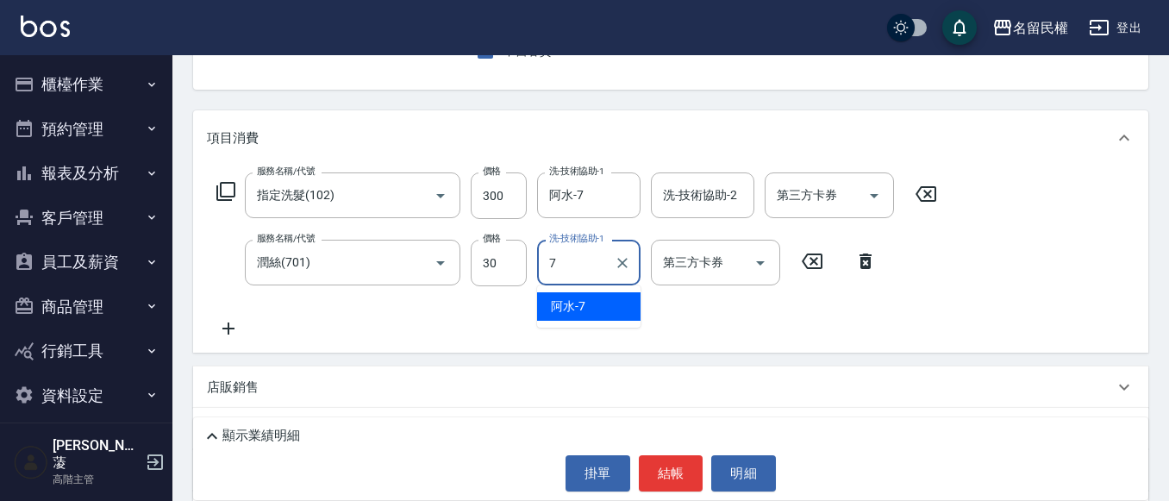
type input "阿水-7"
click at [653, 305] on div "服務名稱/代號 指定洗髮(102) 服務名稱/代號 價格 300 價格 洗-技術協助-1 阿水-7 洗-技術協助-1 洗-技術協助-2 洗-技術協助-2 第三…" at bounding box center [577, 255] width 740 height 166
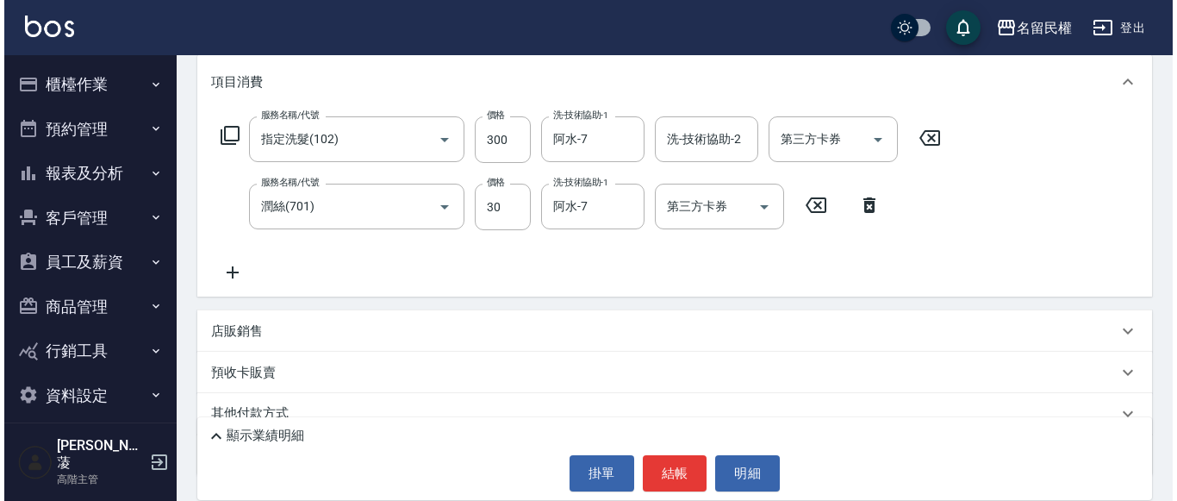
scroll to position [259, 0]
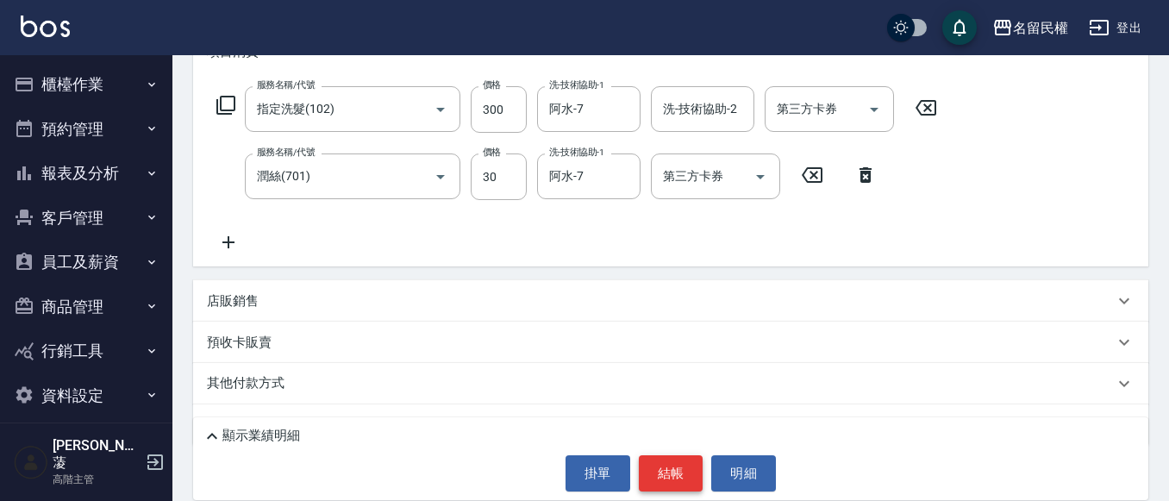
click at [686, 464] on button "結帳" at bounding box center [671, 473] width 65 height 36
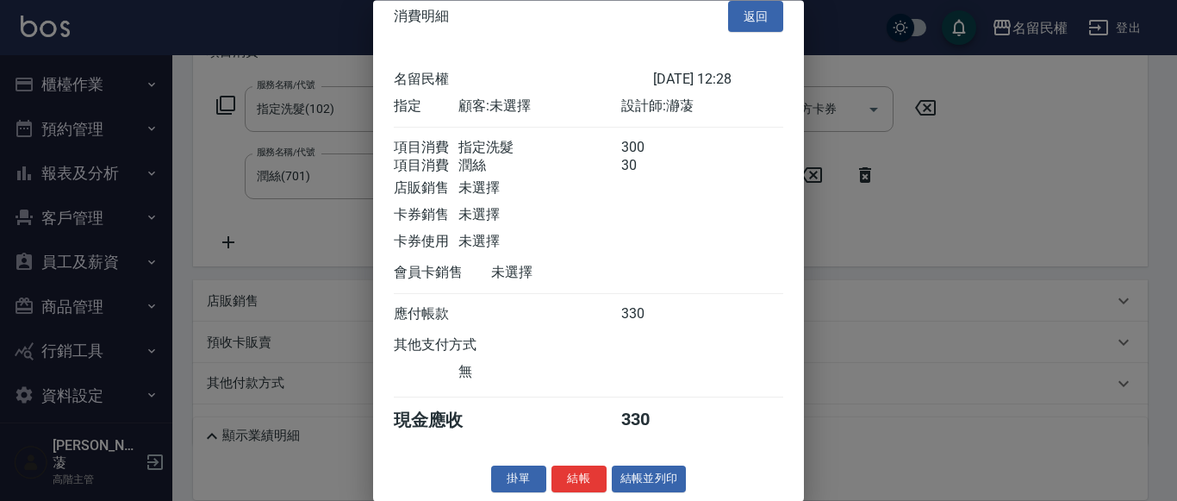
scroll to position [43, 0]
click at [594, 475] on button "結帳" at bounding box center [579, 479] width 55 height 27
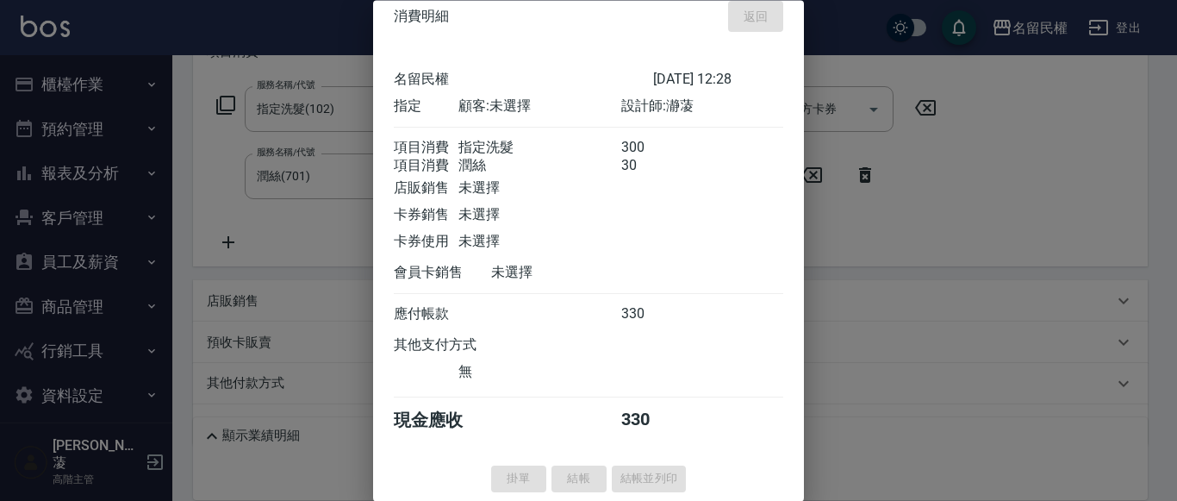
type input "[DATE] 12:46"
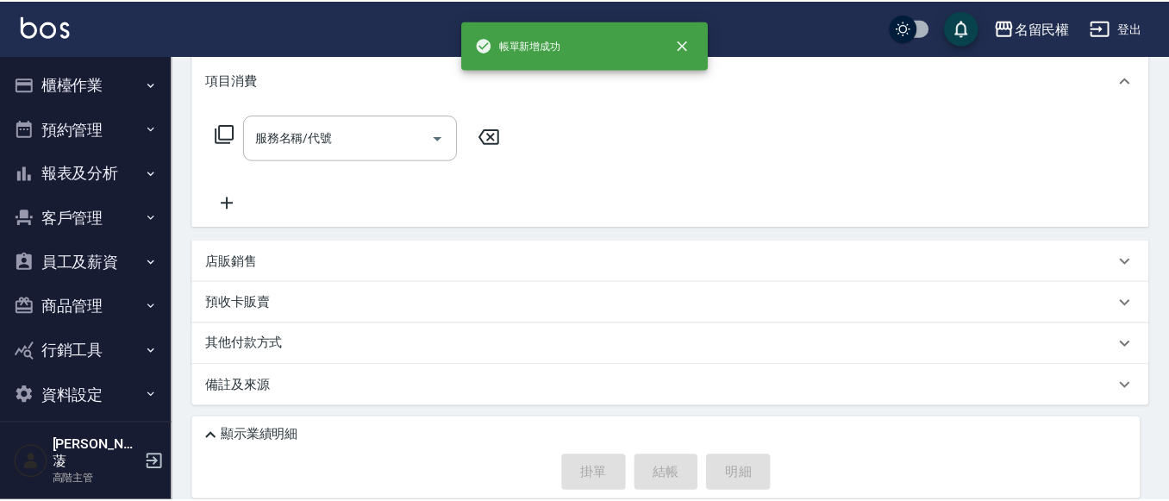
scroll to position [0, 0]
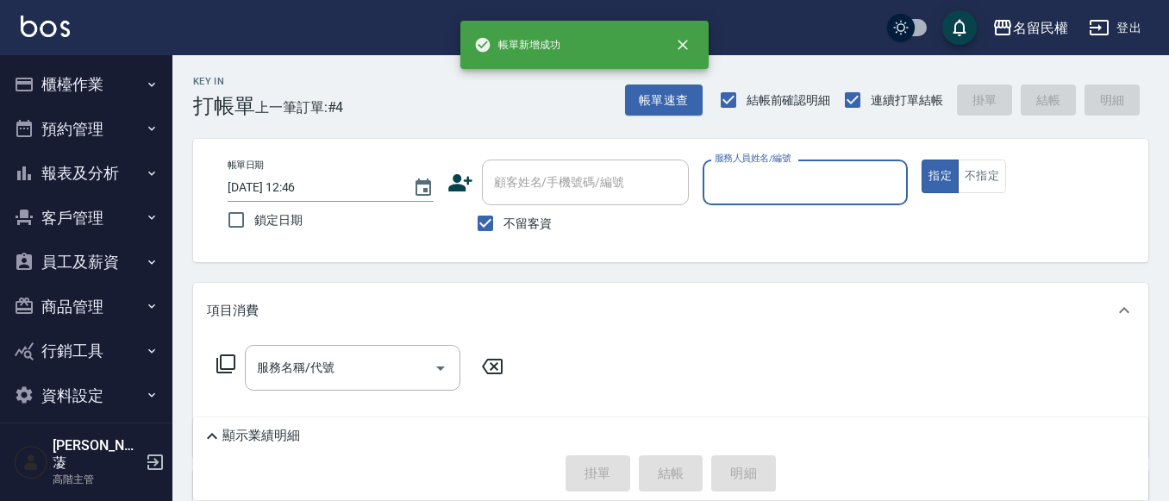
click at [107, 76] on button "櫃檯作業" at bounding box center [86, 84] width 159 height 45
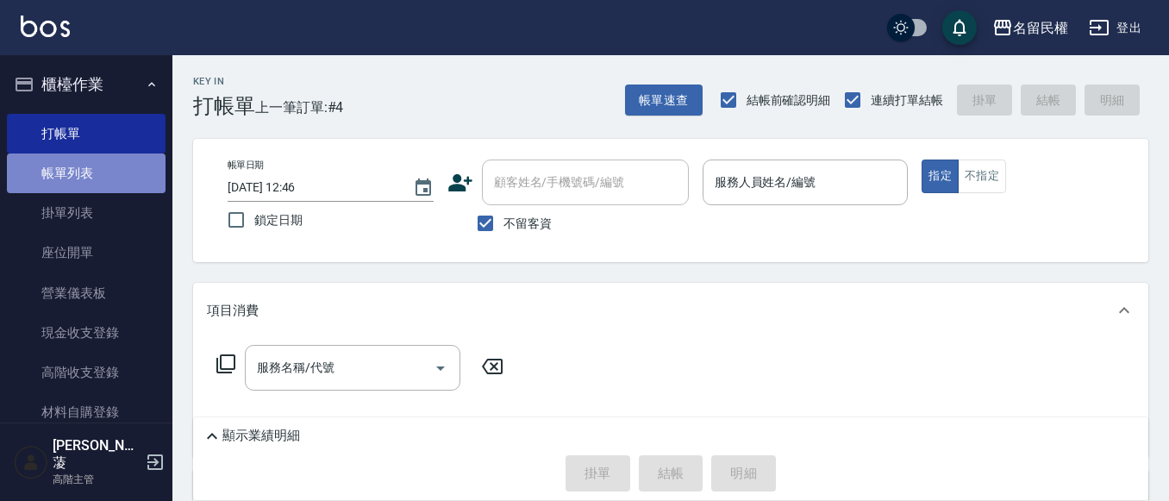
click at [94, 159] on link "帳單列表" at bounding box center [86, 173] width 159 height 40
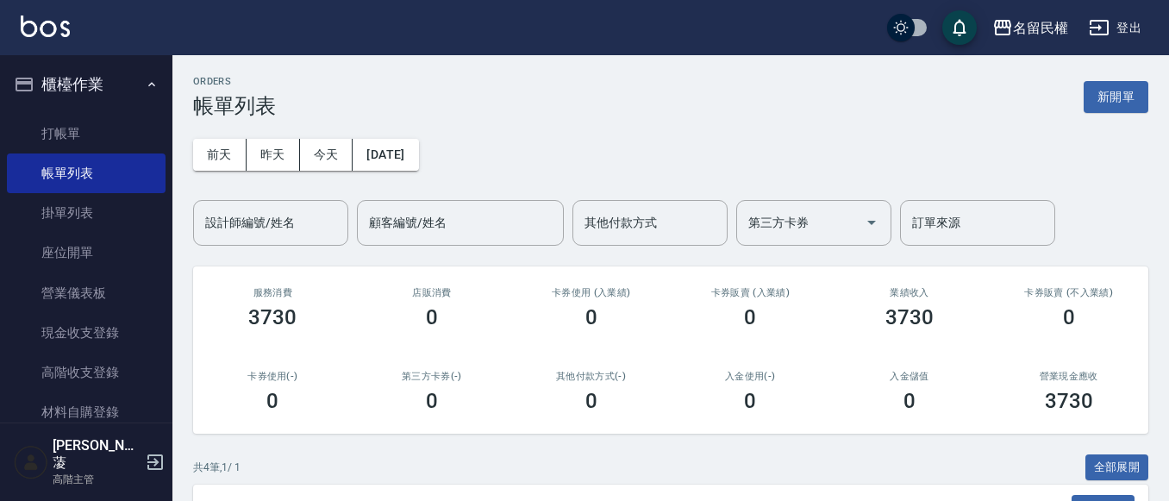
scroll to position [259, 0]
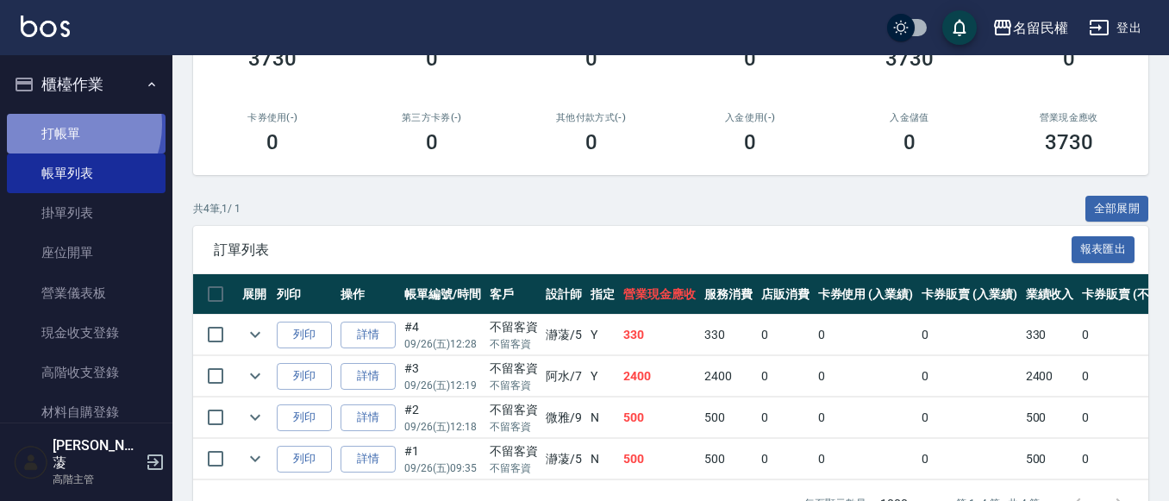
click at [66, 124] on link "打帳單" at bounding box center [86, 134] width 159 height 40
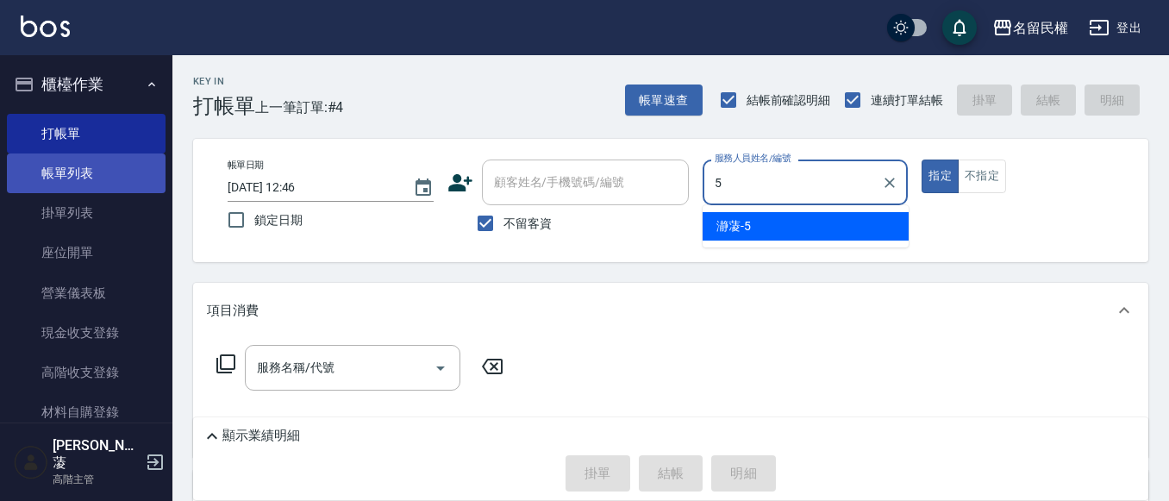
type input "瀞蓤-5"
type button "true"
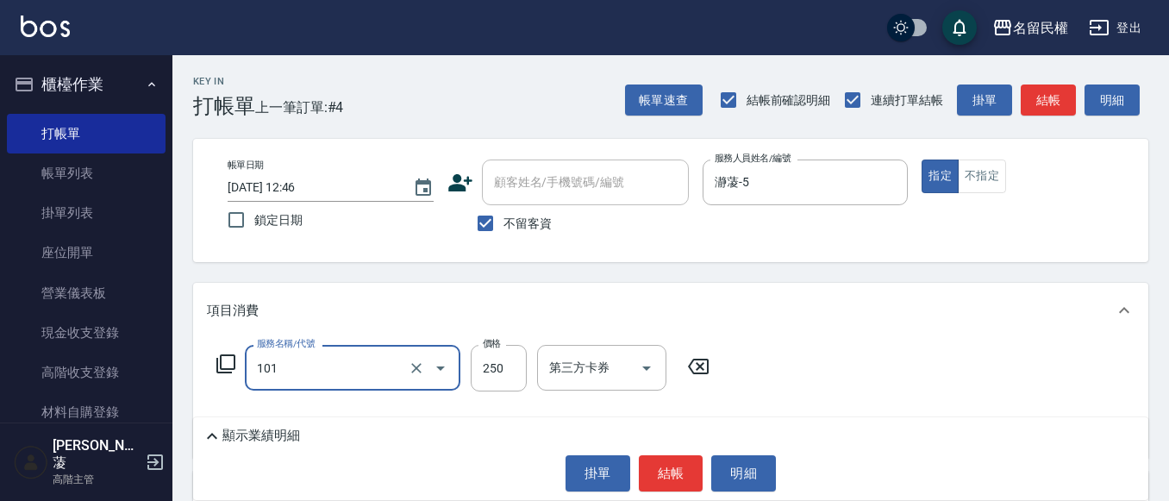
type input "不指定洗髮(101)"
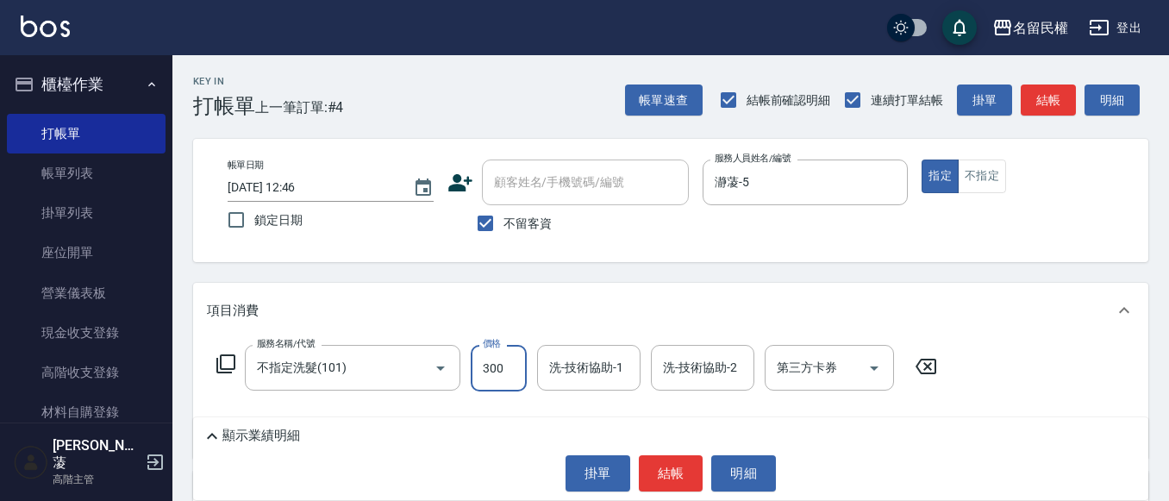
type input "300"
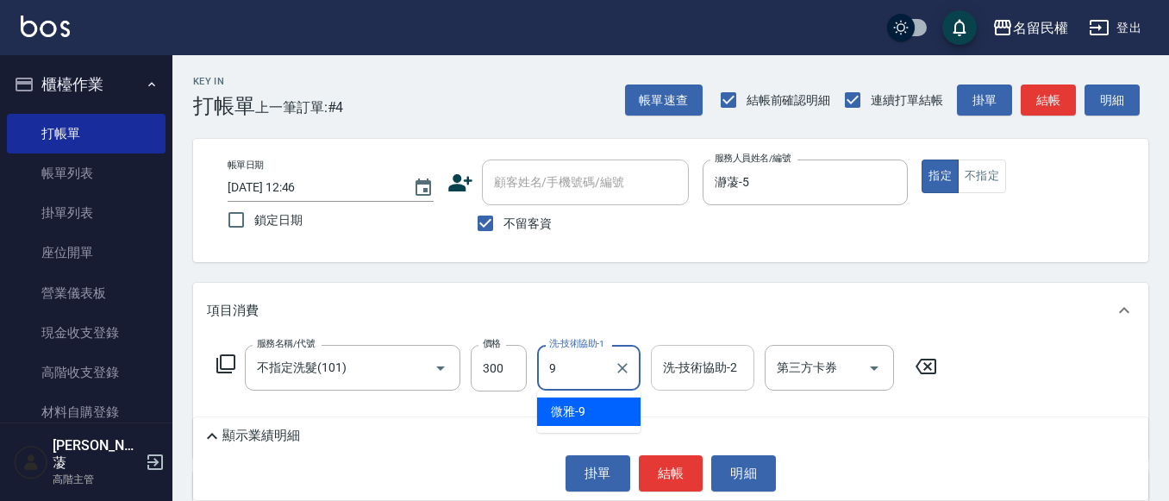
type input "微雅-9"
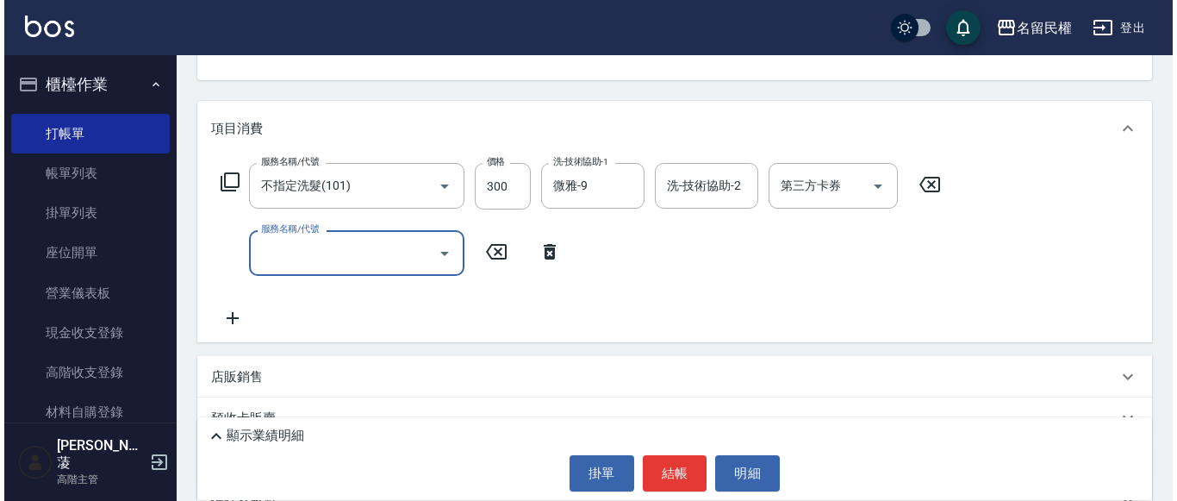
scroll to position [259, 0]
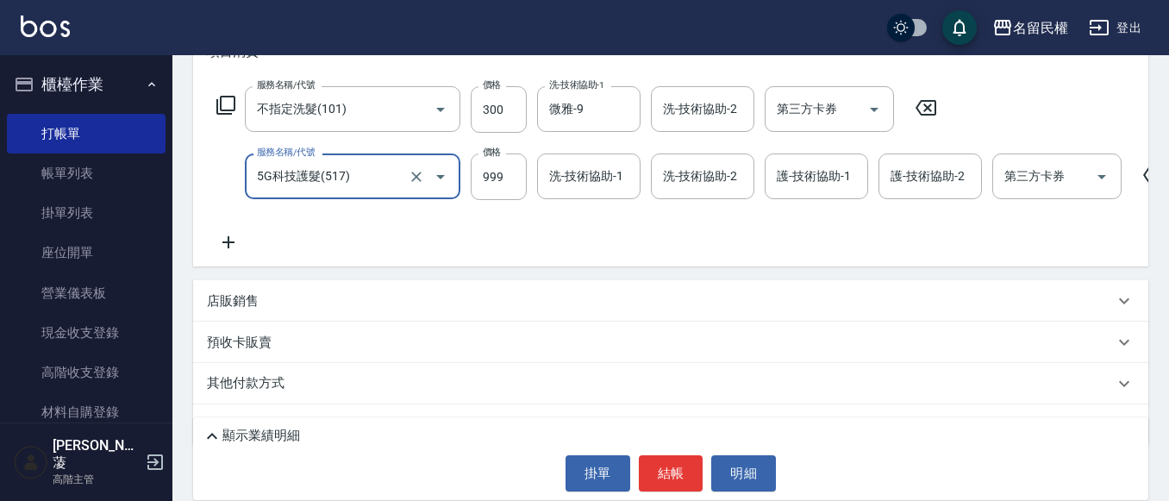
type input "1"
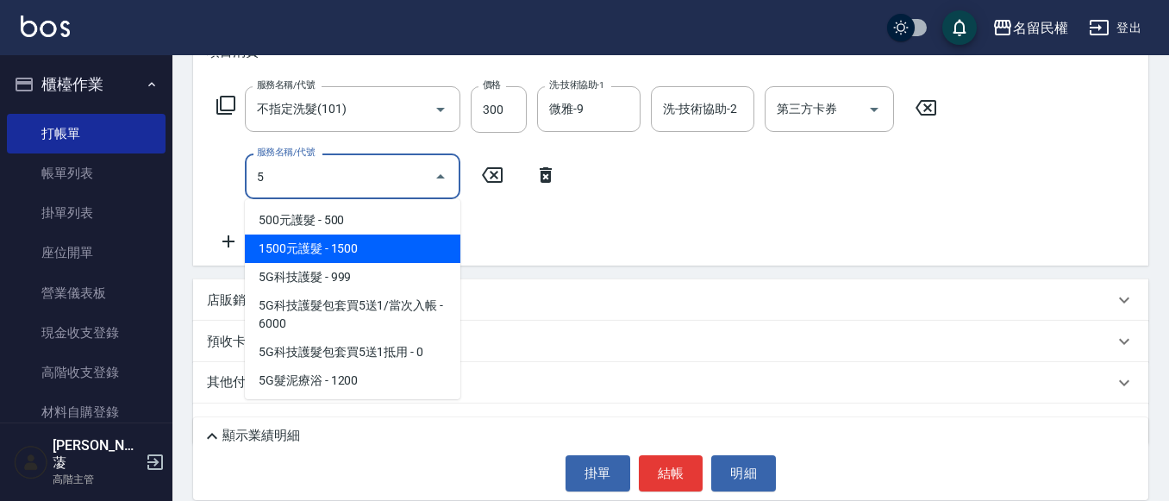
click at [366, 263] on span "5G科技護髮 - 999" at bounding box center [352, 277] width 215 height 28
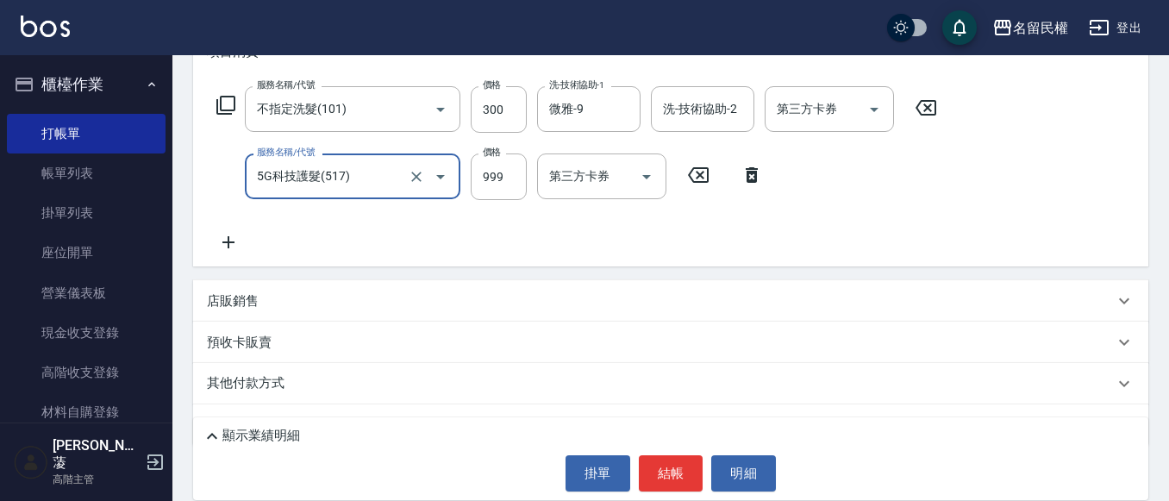
type input "5G科技護髮(517)"
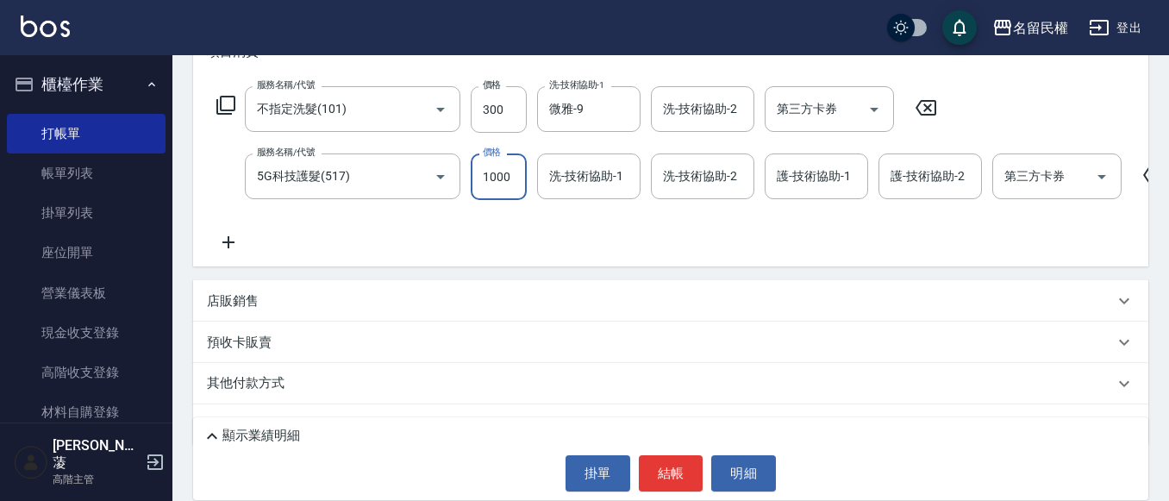
type input "1000"
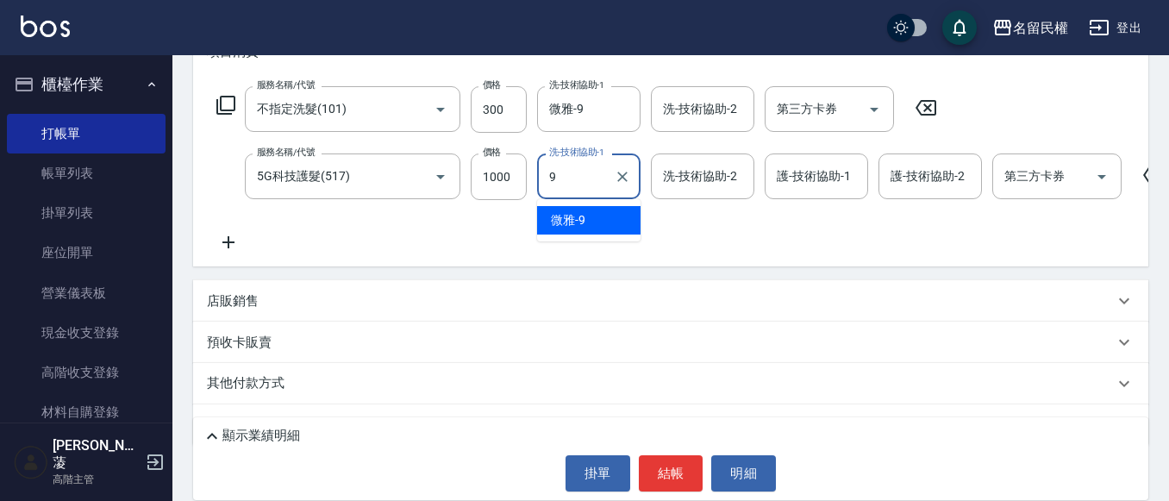
type input "微雅-9"
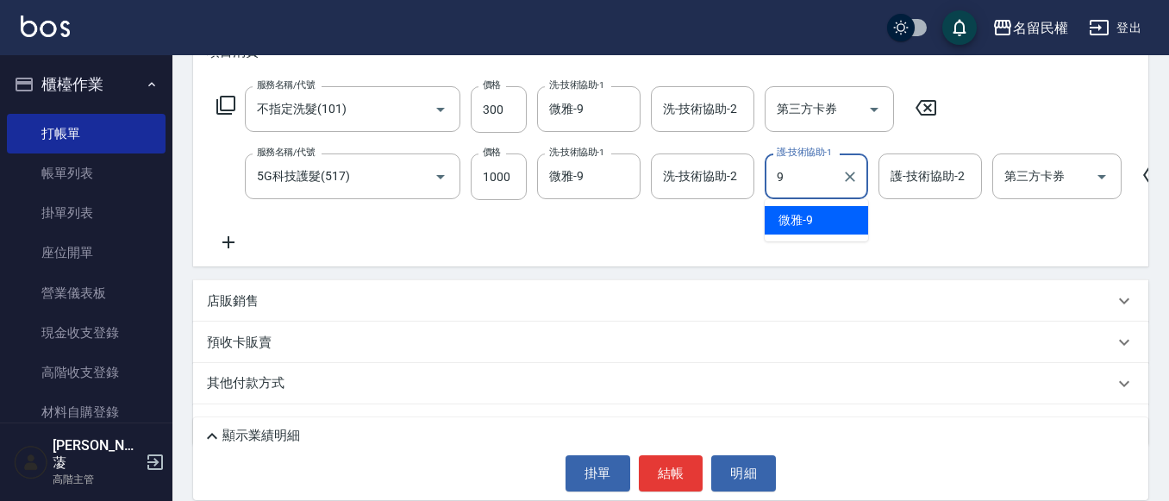
type input "微雅-9"
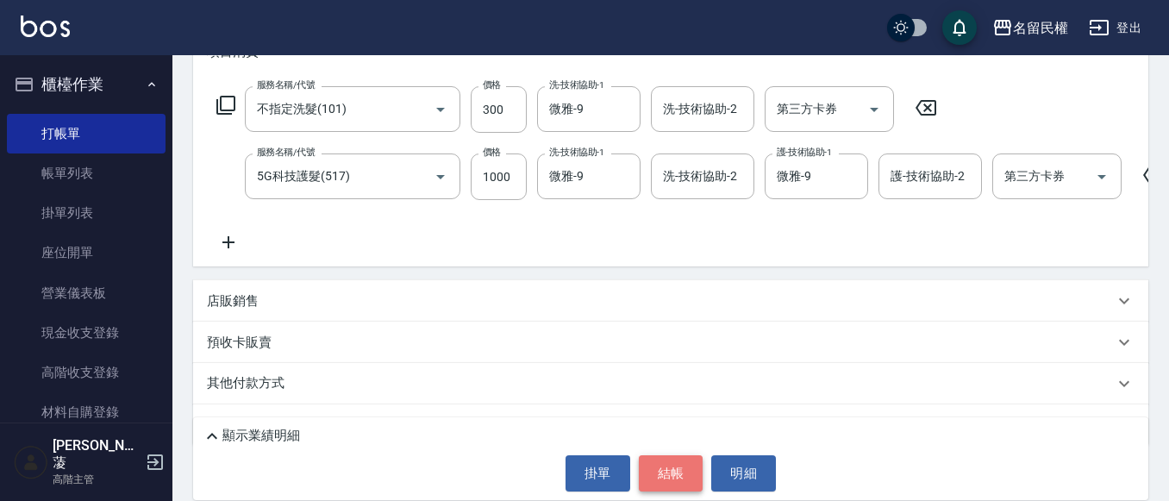
drag, startPoint x: 690, startPoint y: 474, endPoint x: 646, endPoint y: 469, distance: 45.1
click at [690, 475] on button "結帳" at bounding box center [671, 473] width 65 height 36
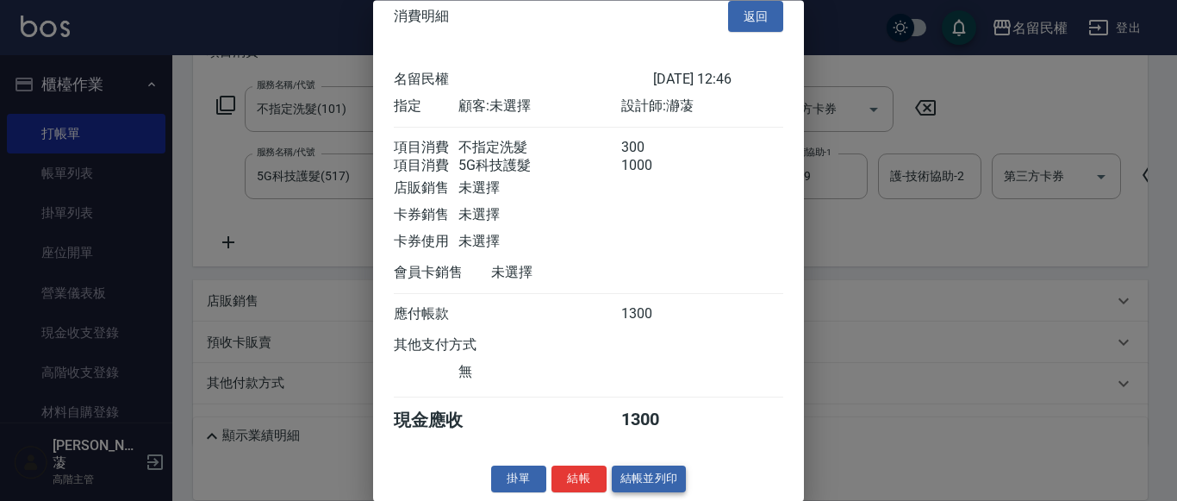
scroll to position [43, 0]
click at [598, 480] on button "結帳" at bounding box center [579, 479] width 55 height 27
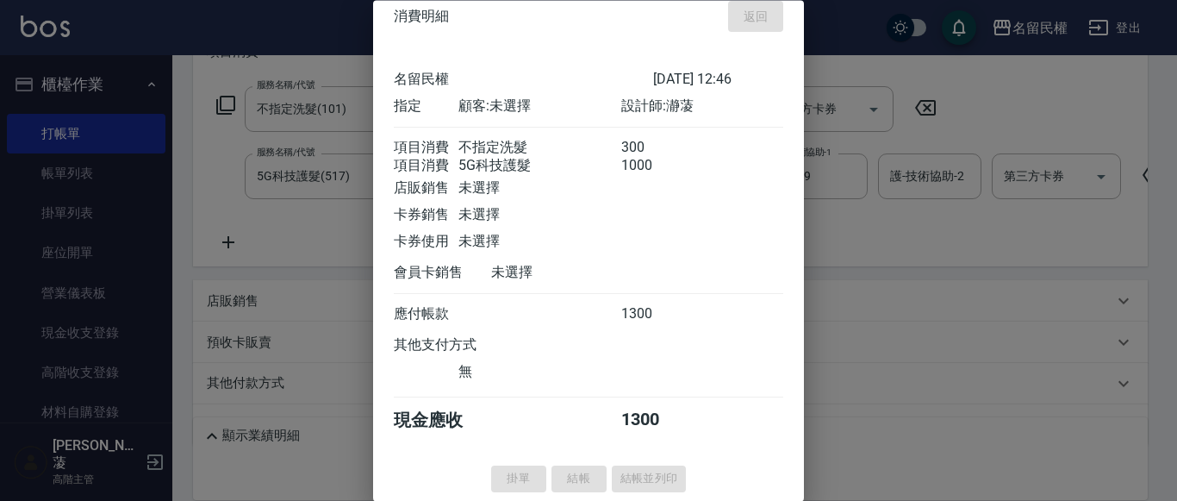
type input "[DATE] 12:53"
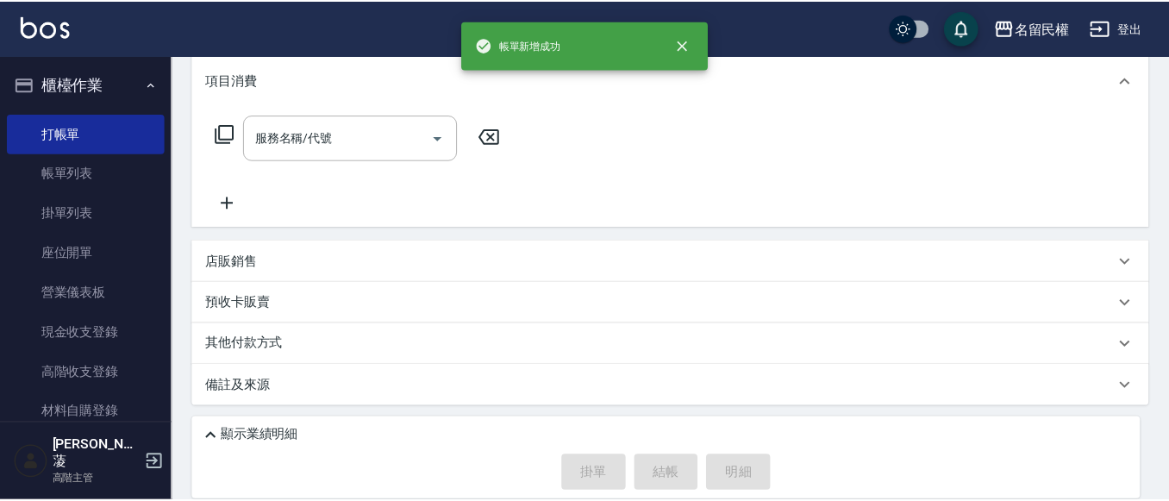
scroll to position [0, 0]
